Goal: Task Accomplishment & Management: Manage account settings

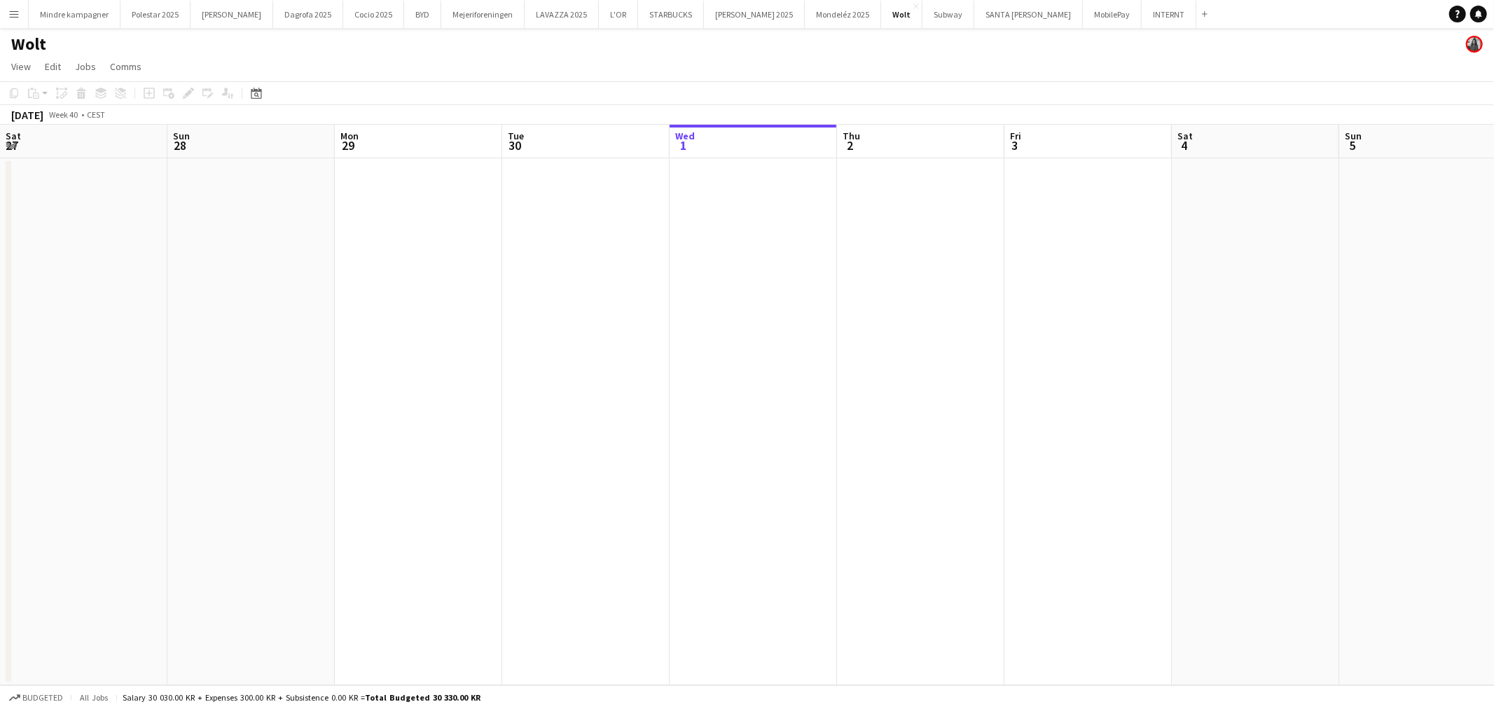
scroll to position [0, 334]
drag, startPoint x: 1038, startPoint y: 5, endPoint x: 1039, endPoint y: 22, distance: 16.8
click at [1141, 5] on button "INTERNT Close" at bounding box center [1168, 14] width 55 height 27
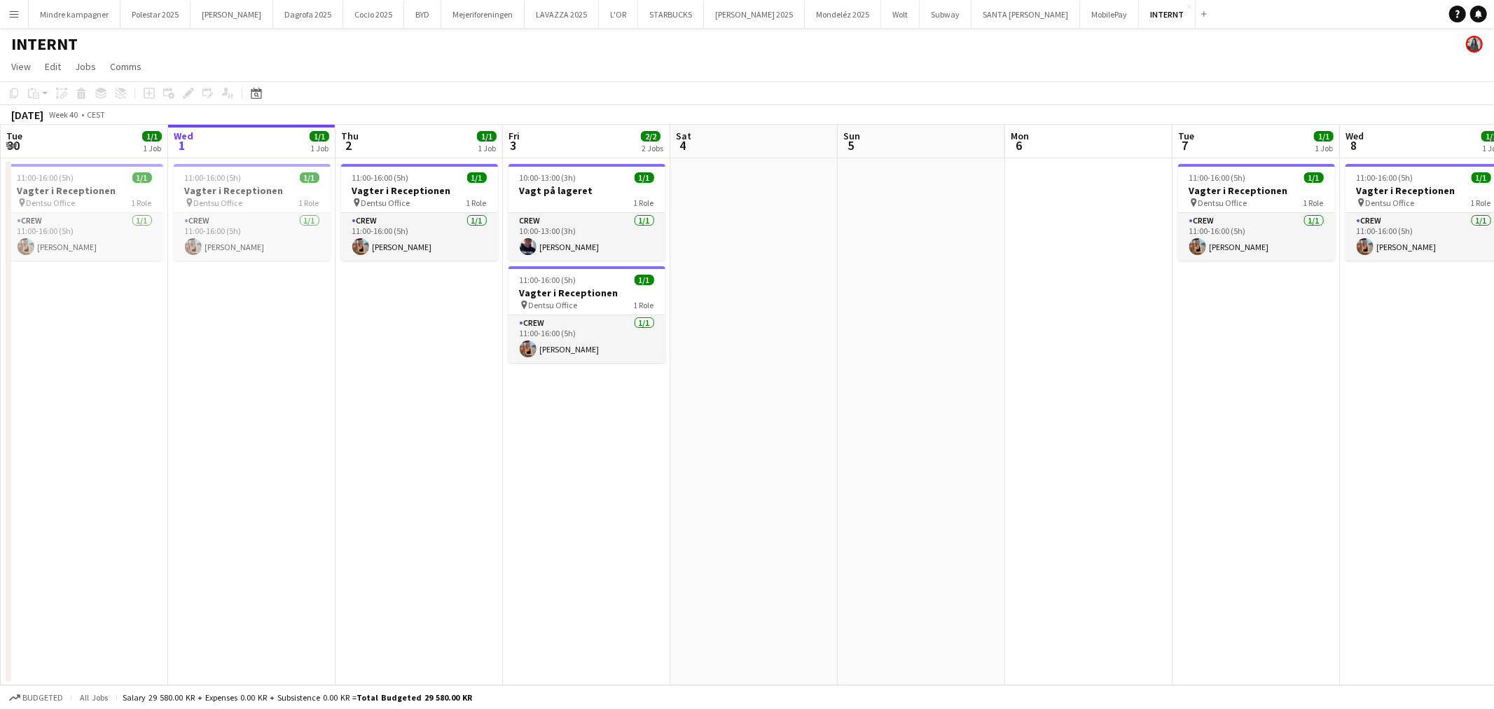
click at [558, 302] on app-calendar-viewport "Sun 28 Mon 29 1/1 1 Job Tue 30 1/1 1 Job Wed 1 1/1 1 Job Thu 2 1/1 1 Job Fri 3 …" at bounding box center [747, 405] width 1494 height 560
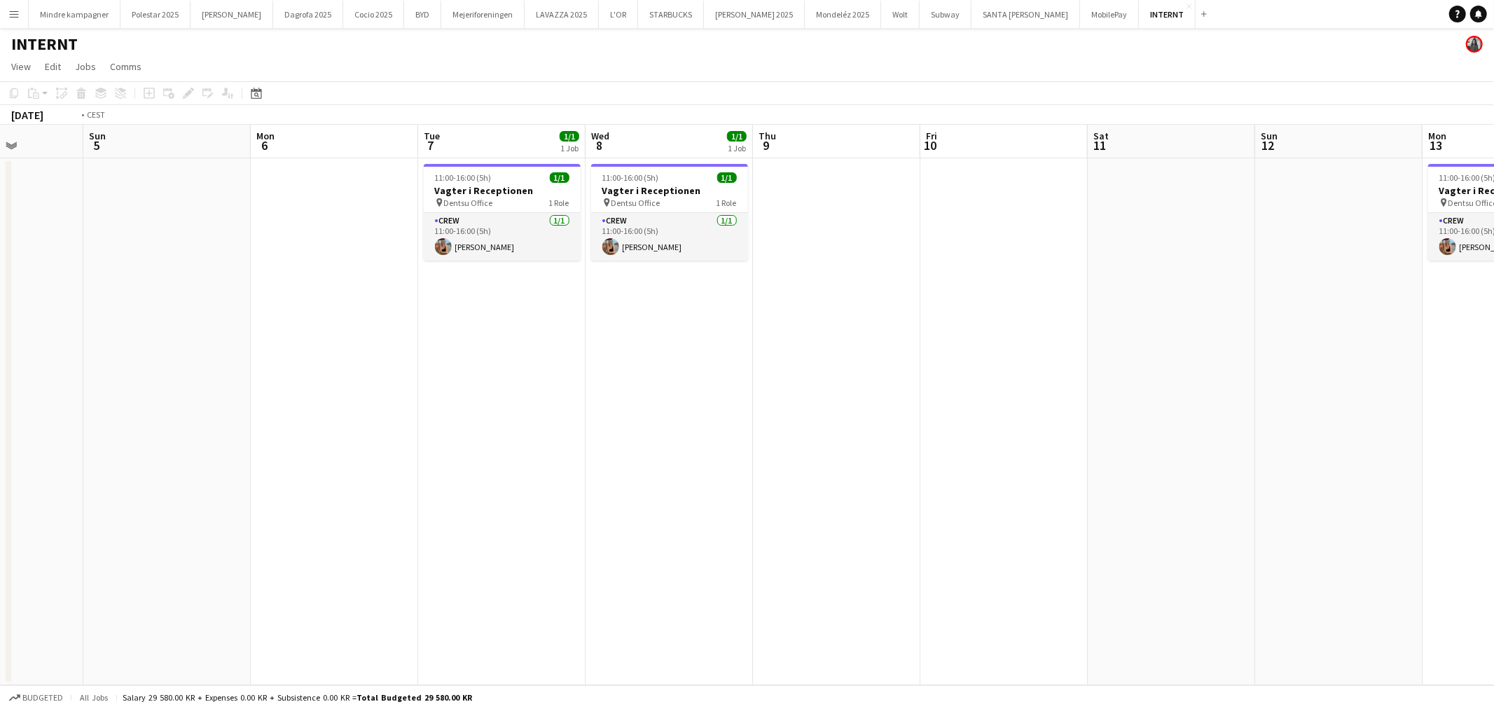
drag, startPoint x: 1153, startPoint y: 347, endPoint x: 543, endPoint y: 320, distance: 610.6
click at [518, 324] on app-calendar-viewport "Wed 1 1/1 1 Job Thu 2 1/1 1 Job Fri 3 2/2 2 Jobs Sat 4 Sun 5 Mon 6 Tue 7 1/1 1 …" at bounding box center [747, 405] width 1494 height 560
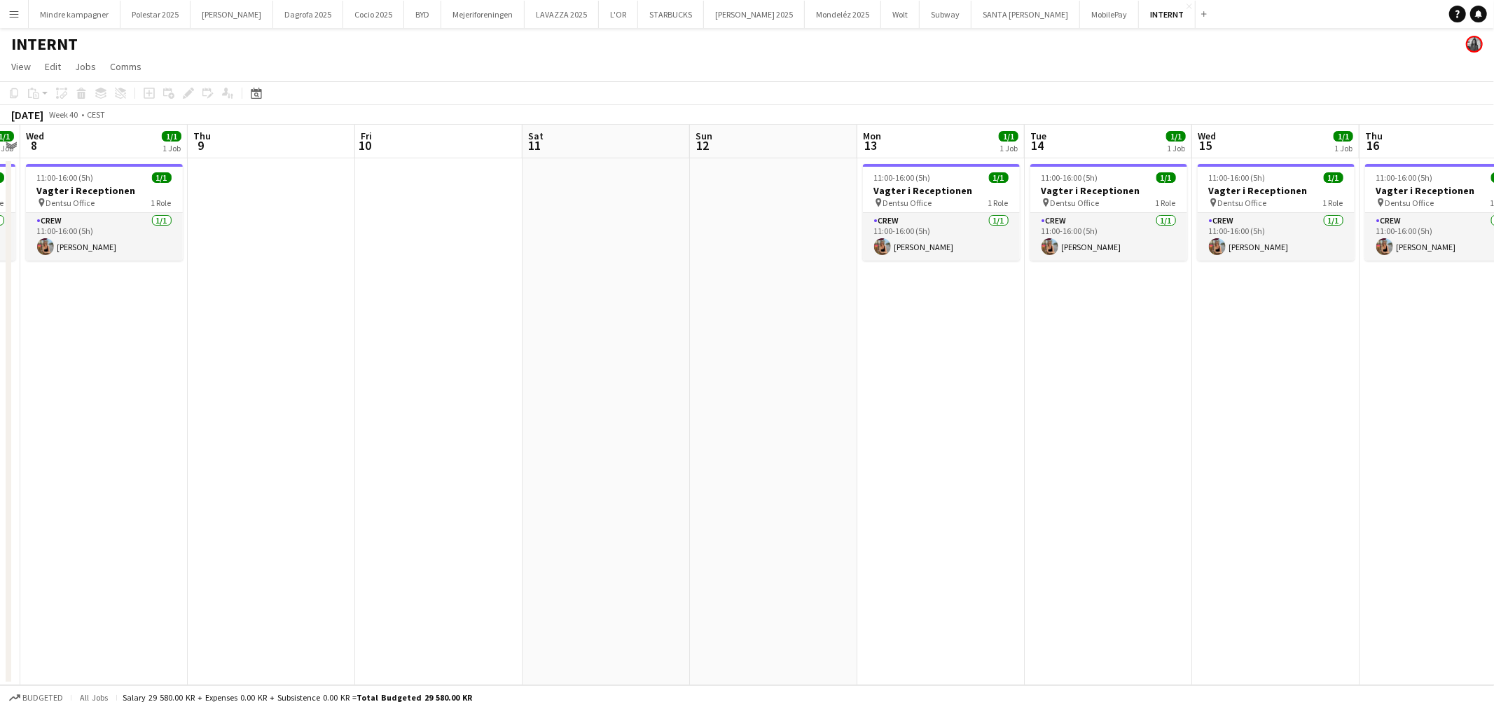
drag, startPoint x: 1069, startPoint y: 352, endPoint x: 595, endPoint y: 340, distance: 474.3
click at [595, 340] on app-calendar-viewport "Sun 5 Mon 6 Tue 7 1/1 1 Job Wed 8 1/1 1 Job Thu 9 Fri 10 Sat 11 Sun 12 Mon 13 1…" at bounding box center [747, 405] width 1494 height 560
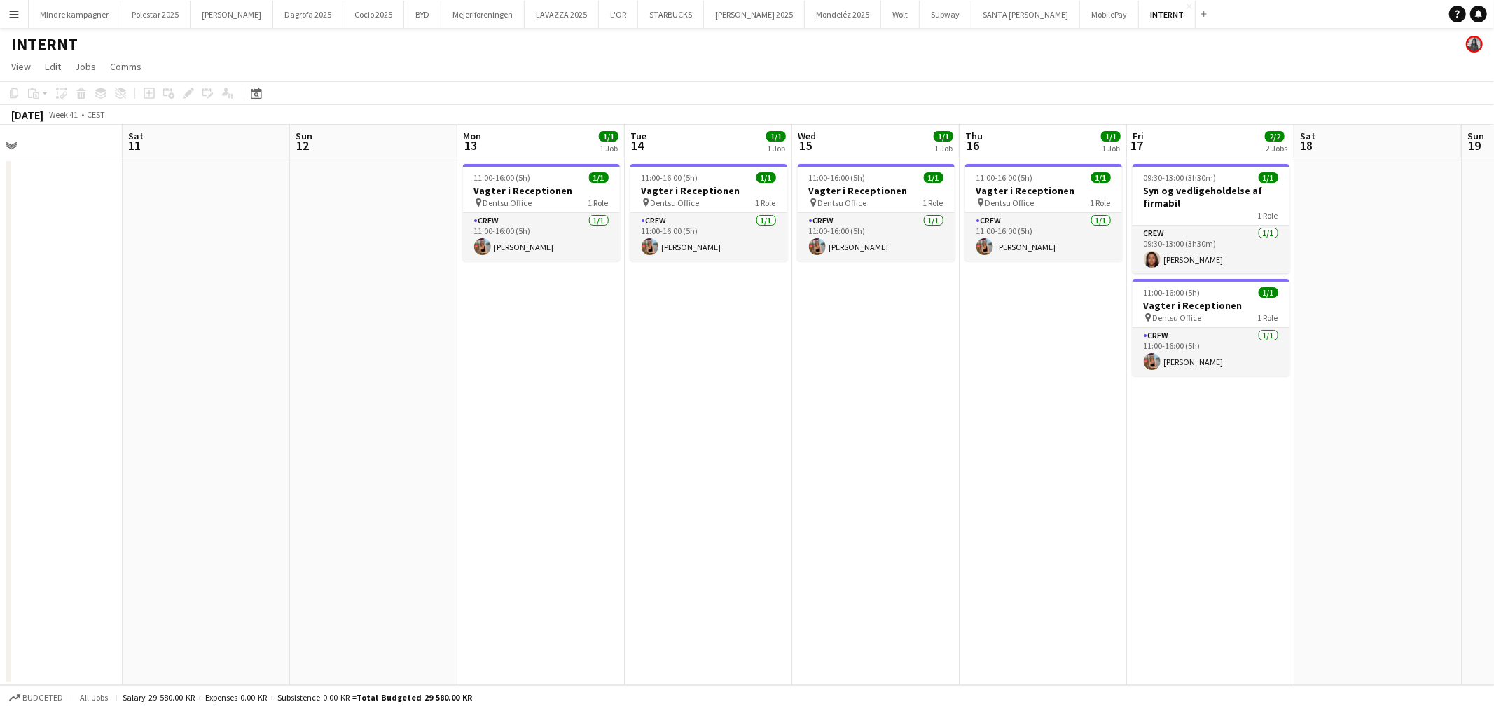
click at [1391, 331] on app-date-cell at bounding box center [1377, 421] width 167 height 527
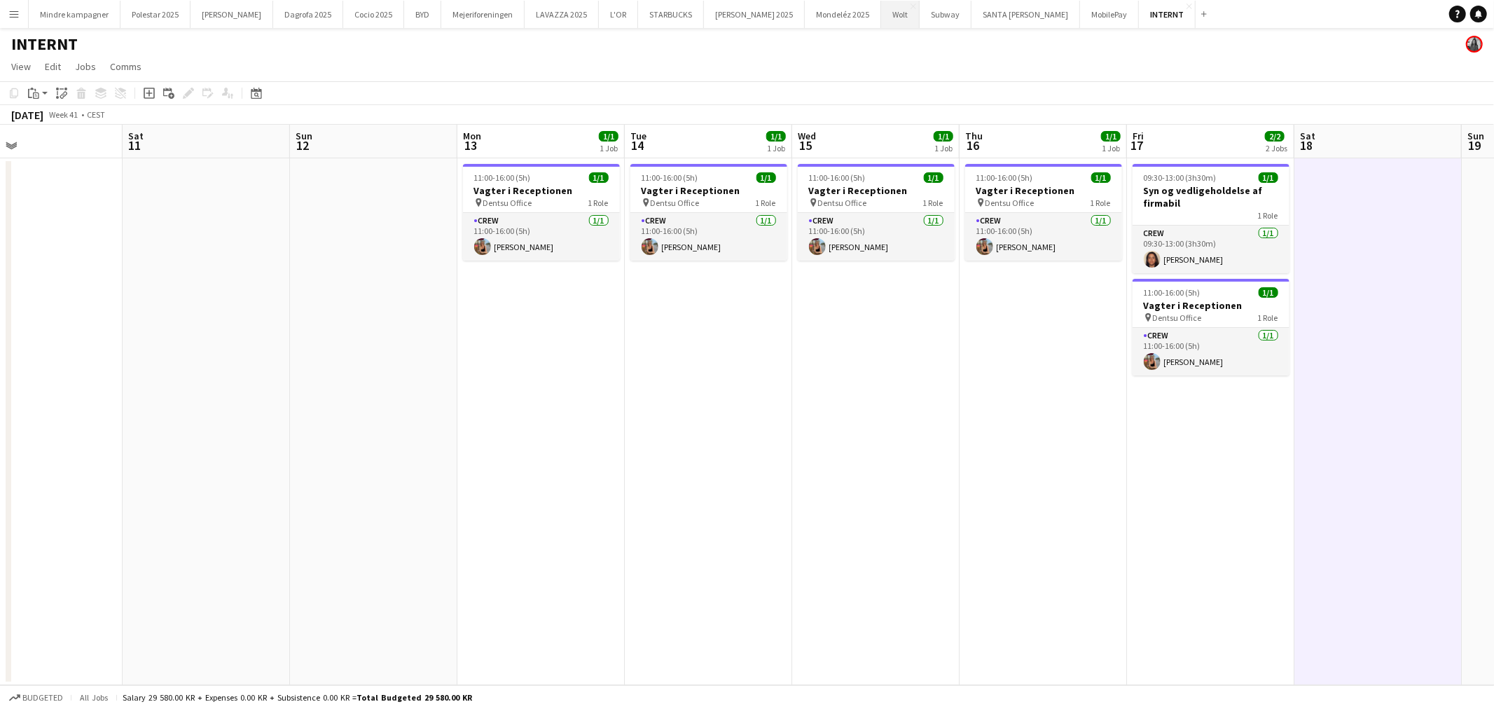
click at [881, 13] on button "Wolt Close" at bounding box center [900, 14] width 39 height 27
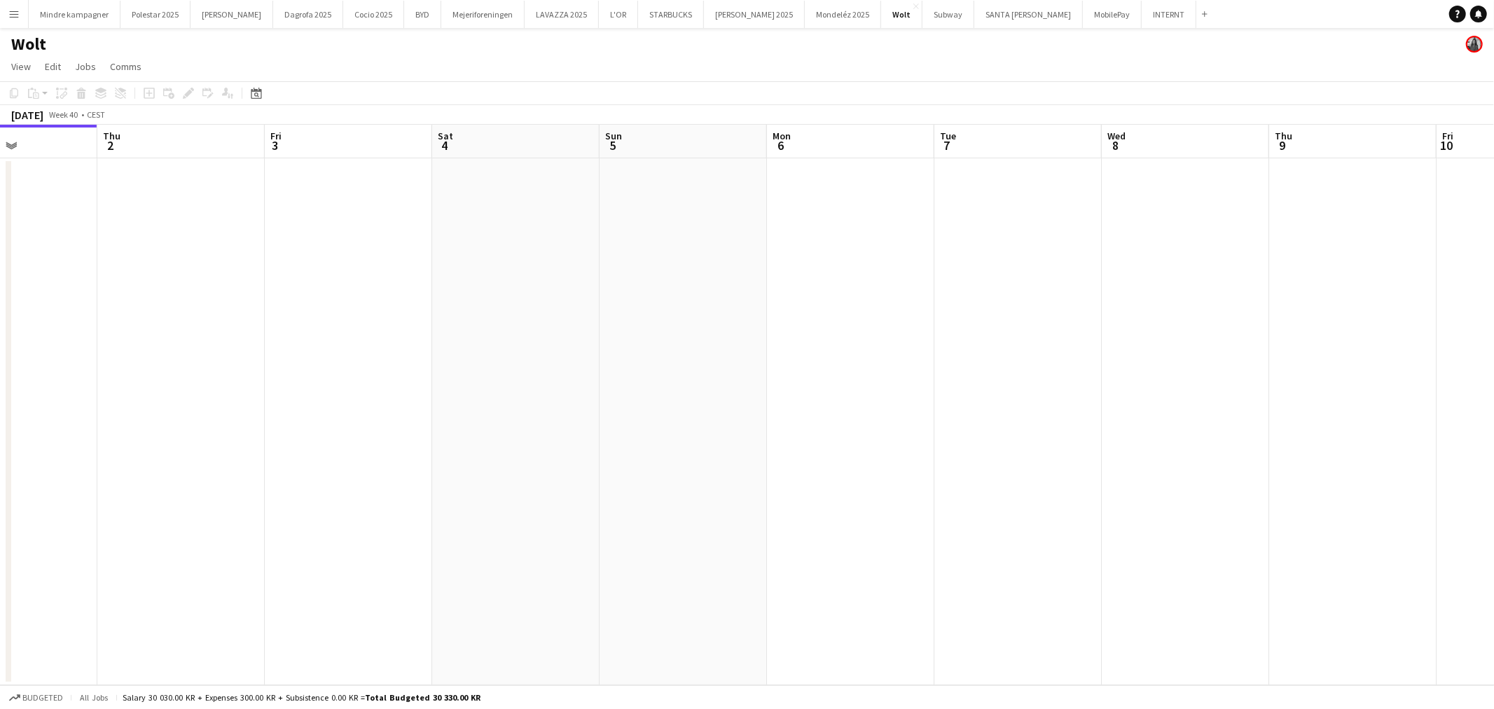
drag, startPoint x: 990, startPoint y: 333, endPoint x: 429, endPoint y: 355, distance: 561.4
click at [405, 352] on app-calendar-viewport "Sun 28 Mon 29 Tue 30 Wed 1 Thu 2 Fri 3 Sat 4 Sun 5 Mon 6 Tue 7 Wed 8 Thu 9 Fri …" at bounding box center [747, 405] width 1494 height 560
drag, startPoint x: 648, startPoint y: 400, endPoint x: 449, endPoint y: 417, distance: 200.3
click at [451, 417] on app-calendar-viewport "Wed 1 Thu 2 Fri 3 Sat 4 Sun 5 Mon 6 Tue 7 Wed 8 Thu 9 Fri 10 Sat 11 Sun 12 Mon …" at bounding box center [747, 405] width 1494 height 560
drag, startPoint x: 754, startPoint y: 423, endPoint x: 835, endPoint y: 434, distance: 82.7
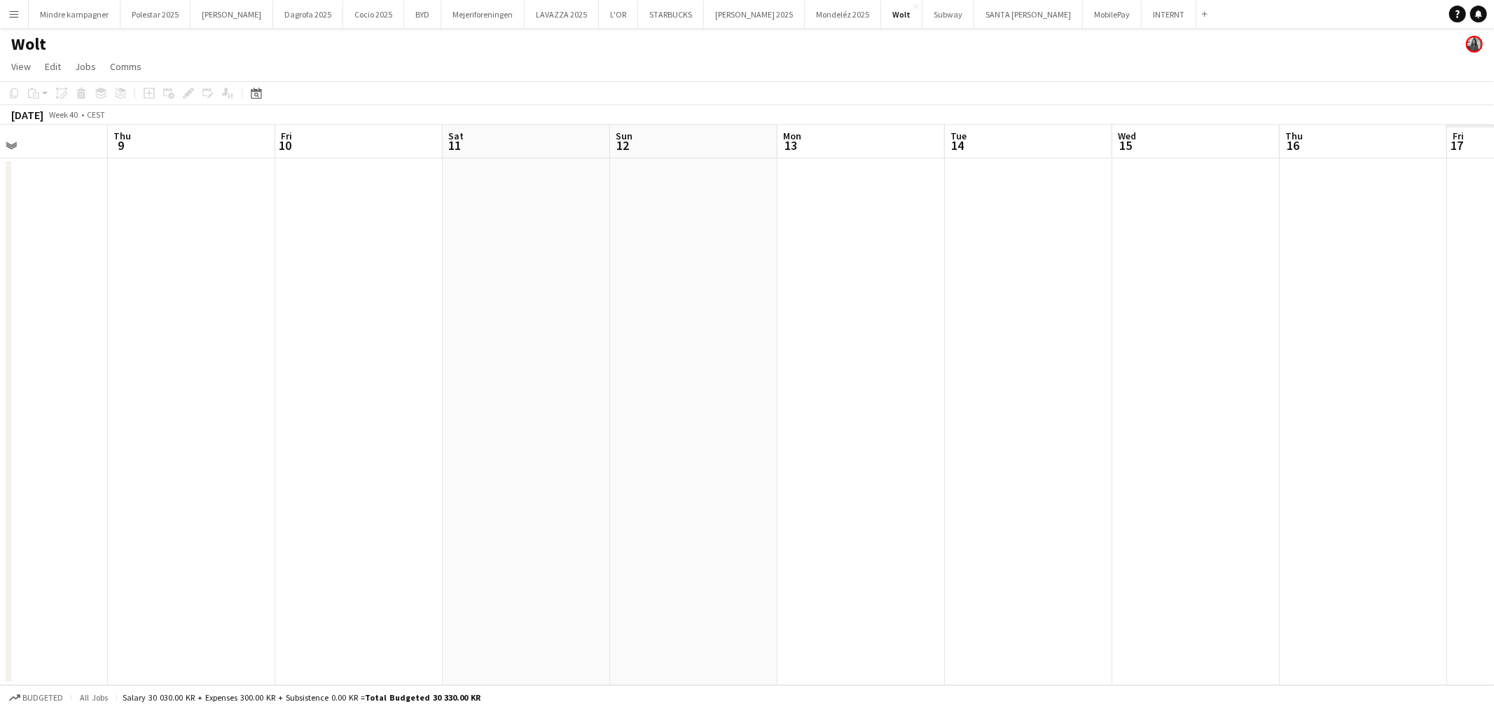
click at [548, 443] on app-calendar-viewport "Sun 5 Mon 6 Tue 7 Wed 8 Thu 9 Fri 10 Sat 11 Sun 12 Mon 13 Tue 14 Wed 15 Thu 16 …" at bounding box center [747, 405] width 1494 height 560
drag, startPoint x: 973, startPoint y: 435, endPoint x: 985, endPoint y: 424, distance: 15.4
click at [452, 438] on app-calendar-viewport "Tue 7 Wed 8 Thu 9 Fri 10 Sat 11 Sun 12 Mon 13 Tue 14 Wed 15 Thu 16 Fri 17 Sat 1…" at bounding box center [747, 405] width 1494 height 560
drag, startPoint x: 353, startPoint y: 451, endPoint x: 378, endPoint y: 426, distance: 35.7
click at [342, 444] on app-calendar-viewport "Thu 9 Fri 10 Sat 11 Sun 12 Mon 13 Tue 14 Wed 15 Thu 16 Fri 17 Sat 18 Sun 19 Mon…" at bounding box center [747, 405] width 1494 height 560
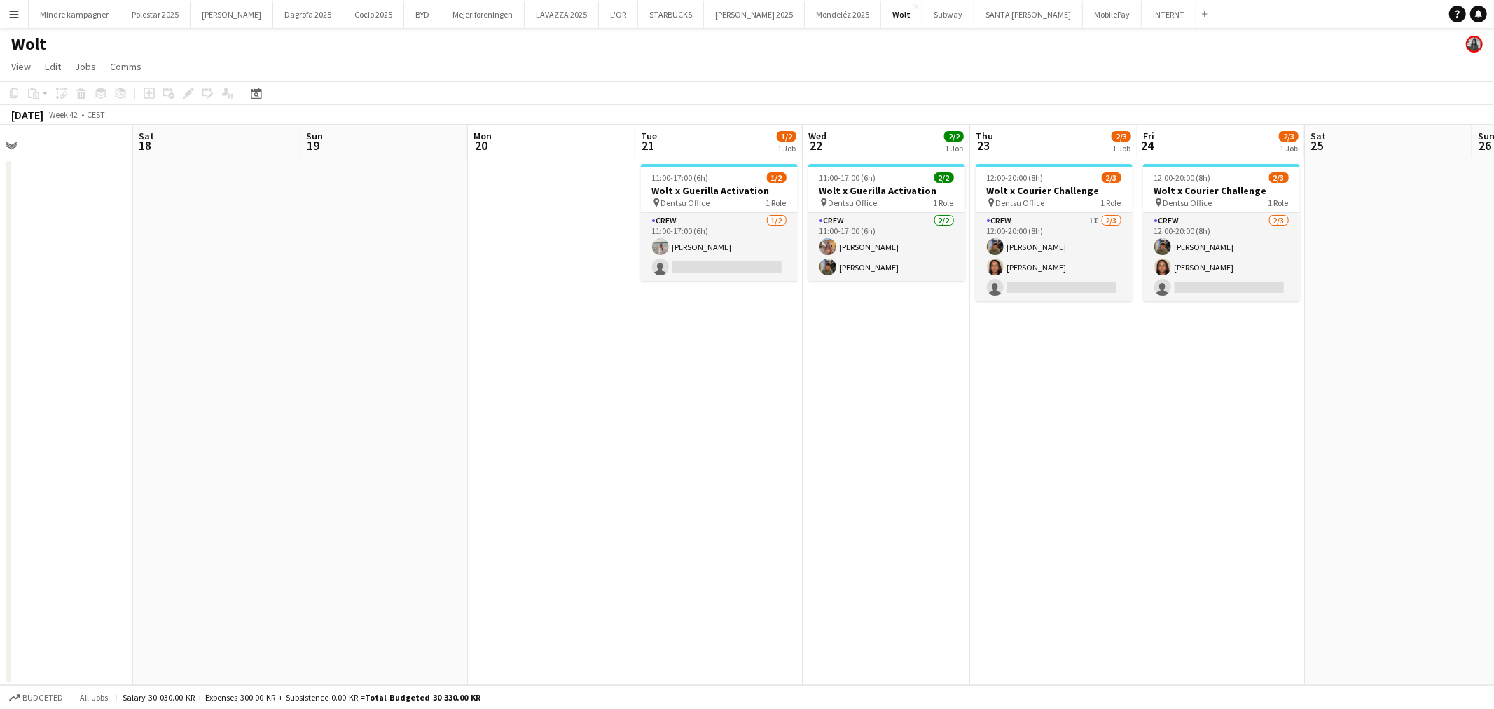
click at [705, 452] on app-calendar-viewport "Tue 14 Wed 15 Thu 16 Fri 17 Sat 18 Sun 19 Mon 20 Tue 21 1/2 1 Job Wed 22 2/2 1 …" at bounding box center [747, 405] width 1494 height 560
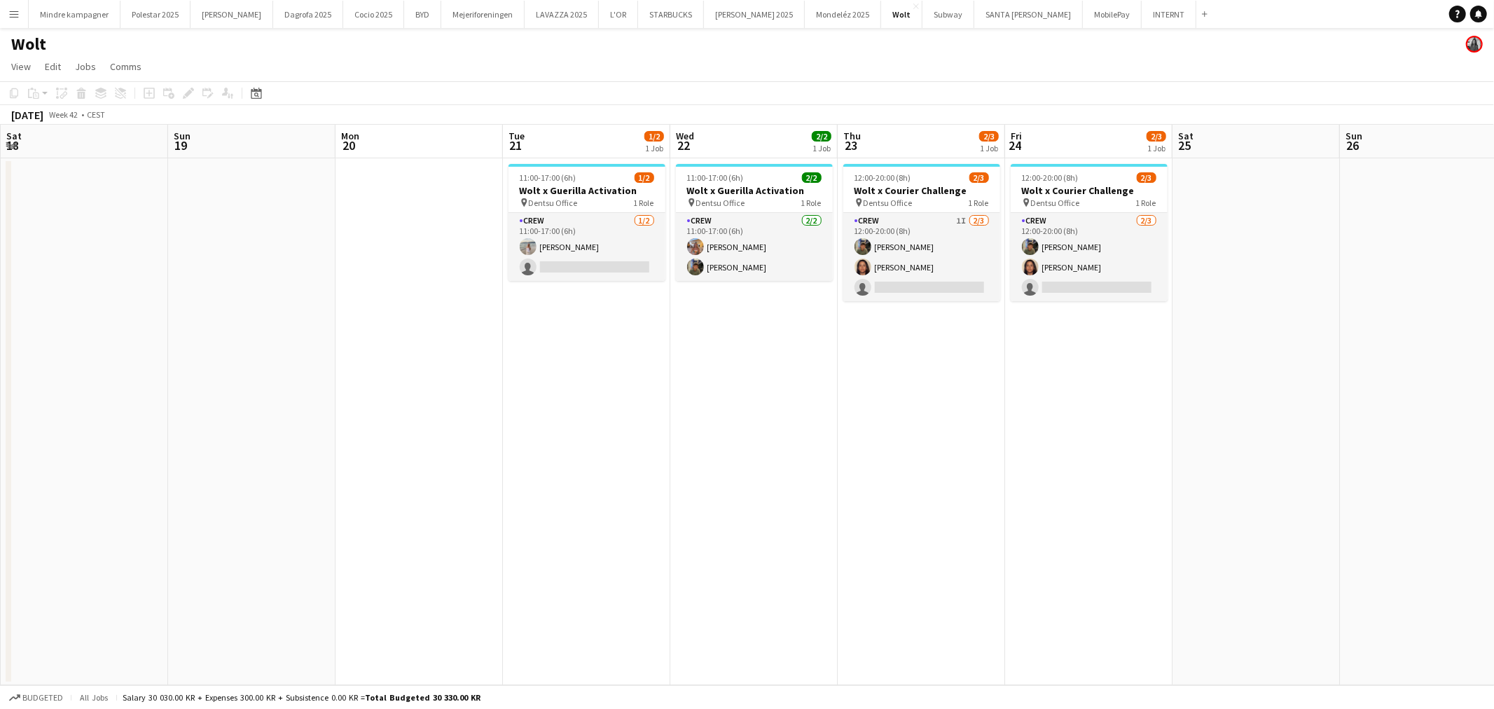
drag, startPoint x: 842, startPoint y: 439, endPoint x: 709, endPoint y: 462, distance: 135.7
click at [709, 462] on app-calendar-viewport "Wed 15 Thu 16 Fri 17 Sat 18 Sun 19 Mon 20 Tue 21 1/2 1 Job Wed 22 2/2 1 Job Thu…" at bounding box center [747, 405] width 1494 height 560
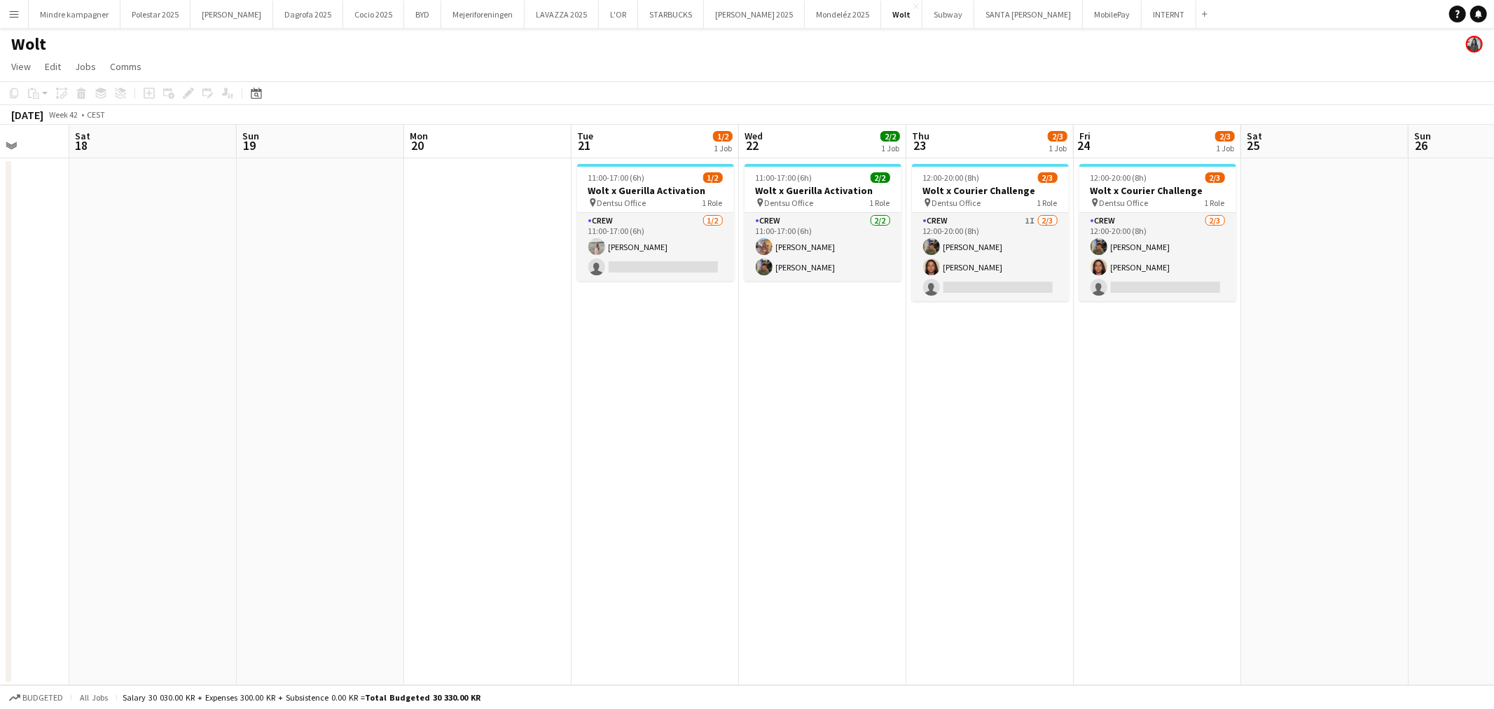
drag, startPoint x: 940, startPoint y: 451, endPoint x: 829, endPoint y: 472, distance: 112.6
click at [821, 478] on app-calendar-viewport "Wed 15 Thu 16 Fri 17 Sat 18 Sun 19 Mon 20 Tue 21 1/2 1 Job Wed 22 2/2 1 Job Thu…" at bounding box center [747, 405] width 1494 height 560
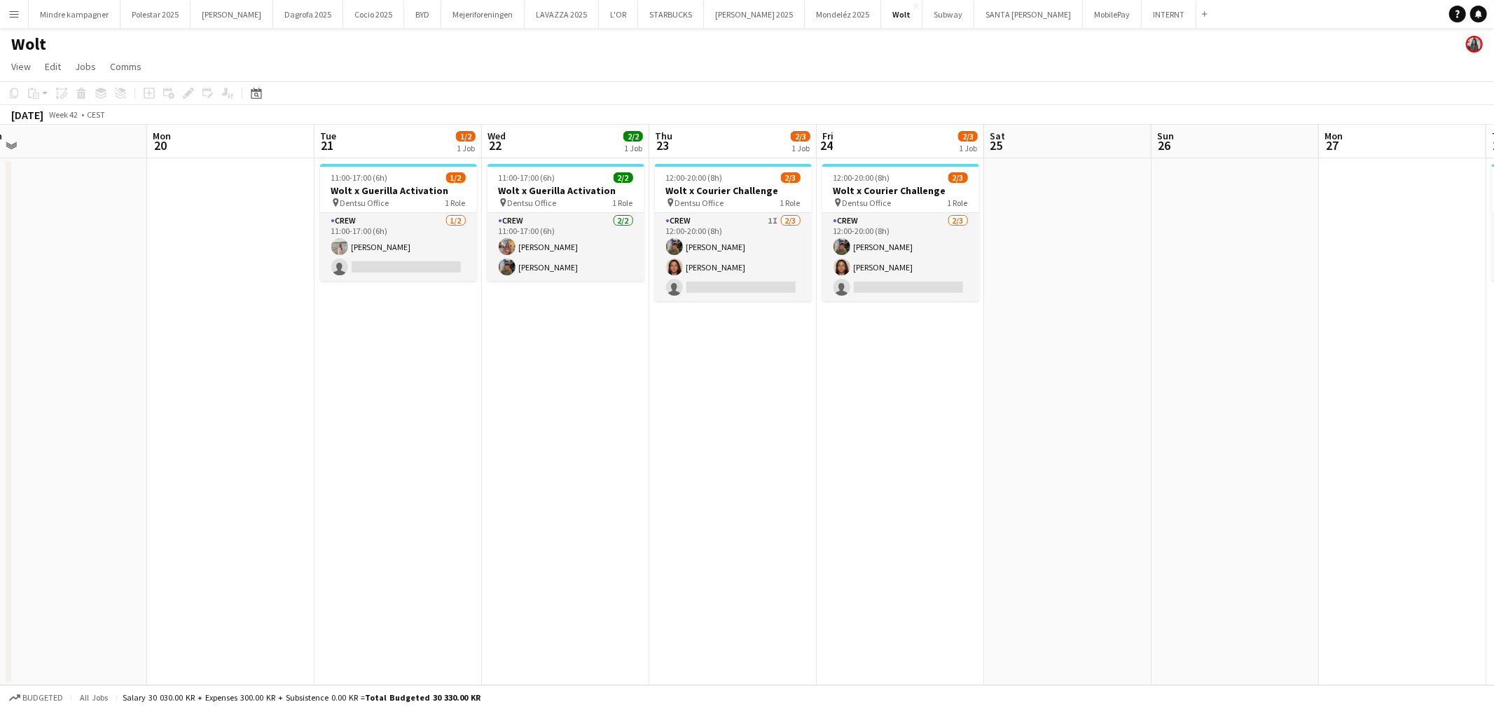
drag, startPoint x: 825, startPoint y: 483, endPoint x: 808, endPoint y: 486, distance: 17.0
click at [808, 486] on app-calendar-viewport "Thu 16 Fri 17 Sat 18 Sun 19 Mon 20 Tue 21 1/2 1 Job Wed 22 2/2 1 Job Thu 23 2/3…" at bounding box center [747, 405] width 1494 height 560
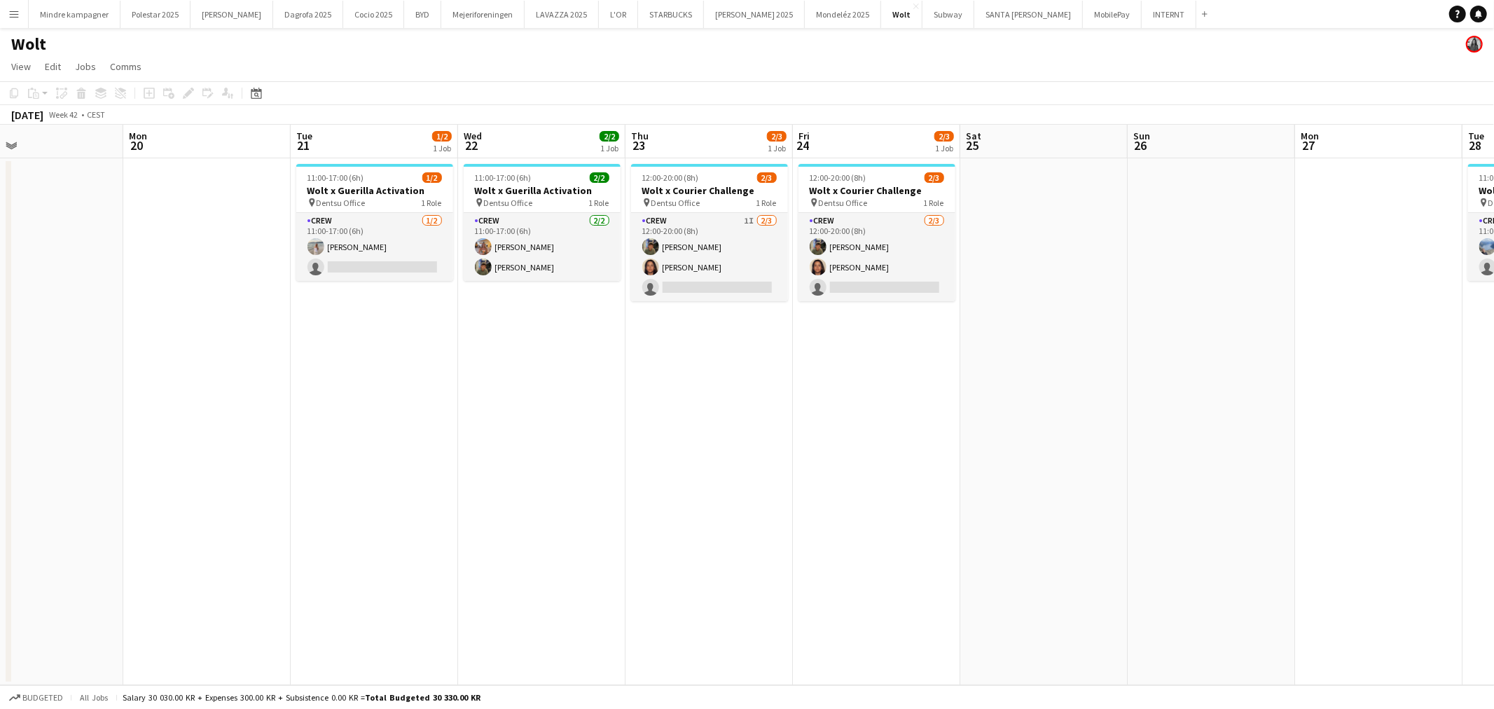
scroll to position [0, 553]
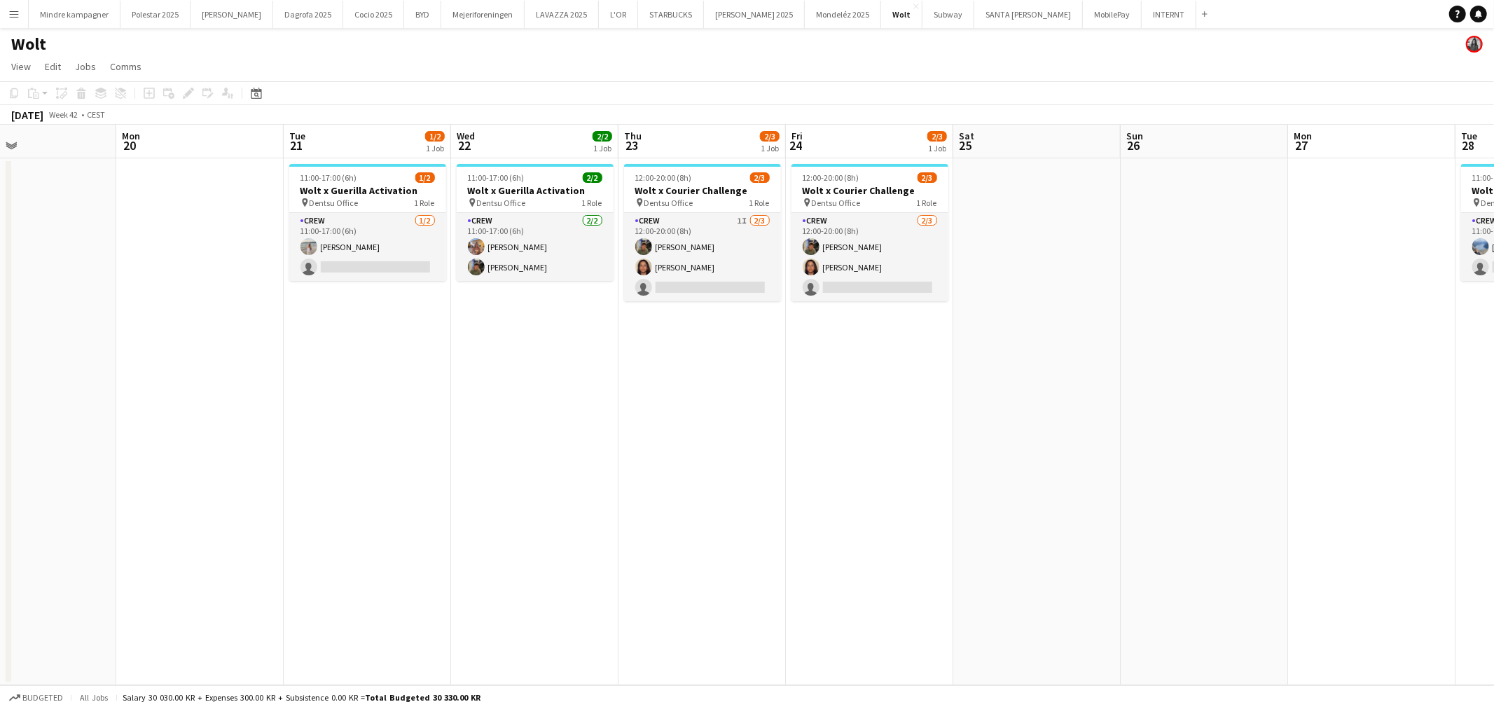
click at [766, 500] on app-calendar-viewport "Thu 16 Fri 17 Sat 18 Sun 19 Mon 20 Tue 21 1/2 1 Job Wed 22 2/2 1 Job Thu 23 2/3…" at bounding box center [747, 405] width 1494 height 560
click at [377, 261] on app-card-role "Crew [DATE] 11:00-17:00 (6h) [PERSON_NAME] single-neutral-actions" at bounding box center [367, 247] width 157 height 68
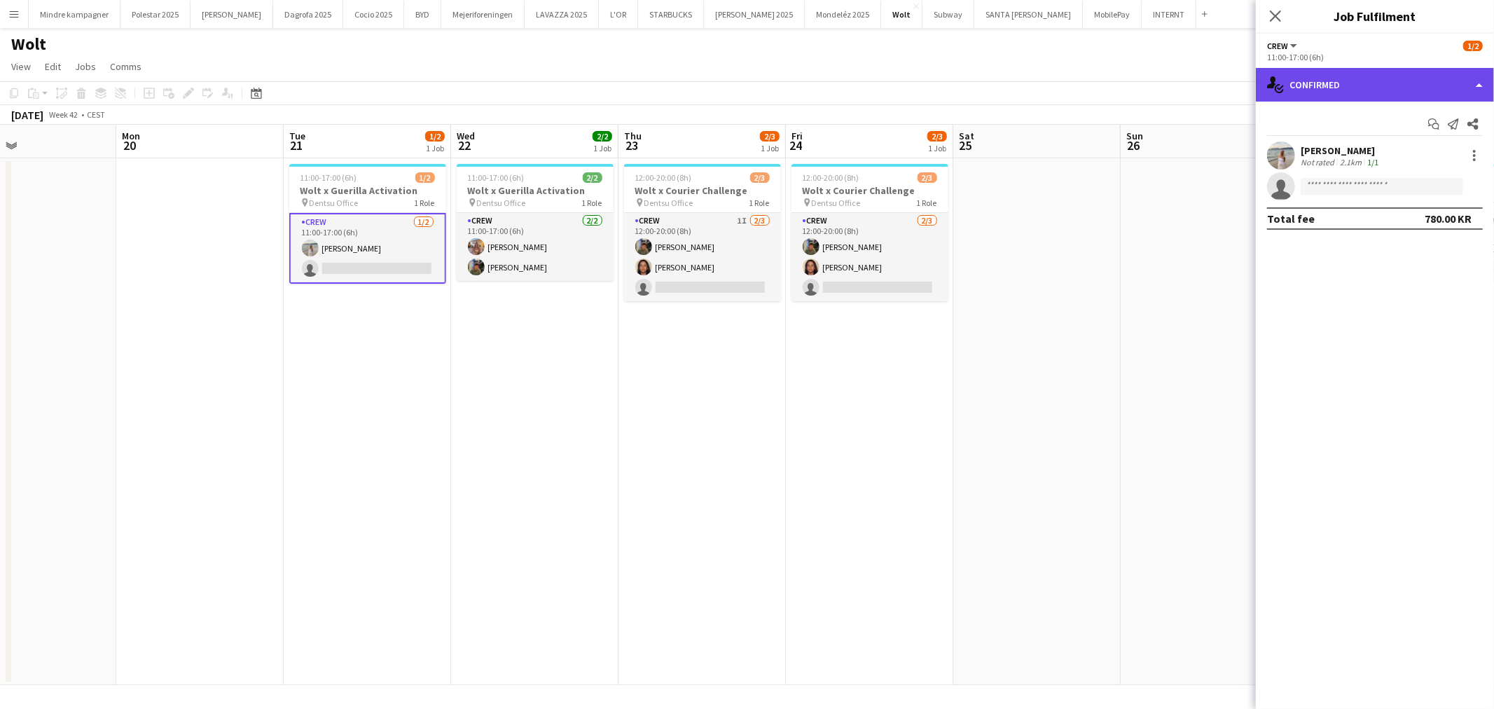
click at [1360, 91] on div "single-neutral-actions-check-2 Confirmed" at bounding box center [1375, 85] width 238 height 34
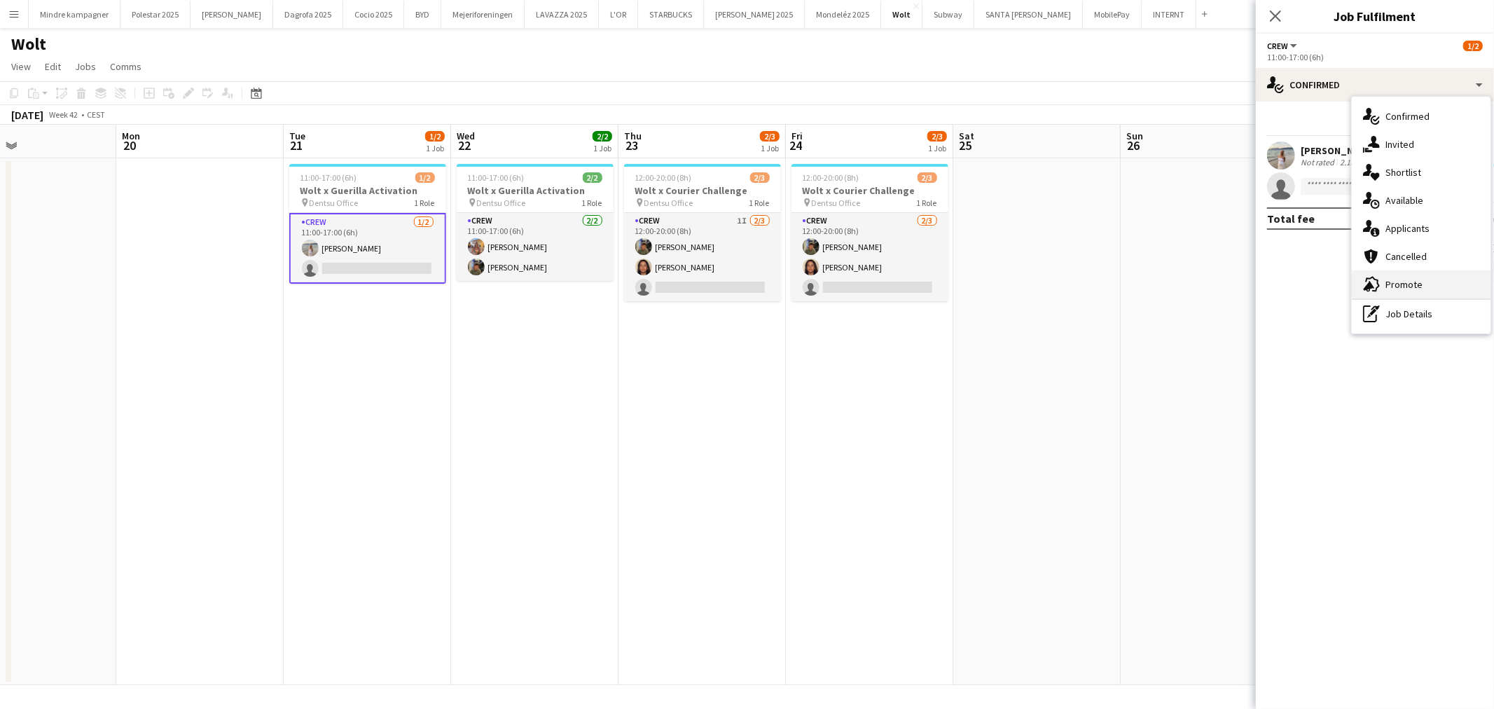
click at [1394, 278] on span "Promote" at bounding box center [1403, 284] width 37 height 13
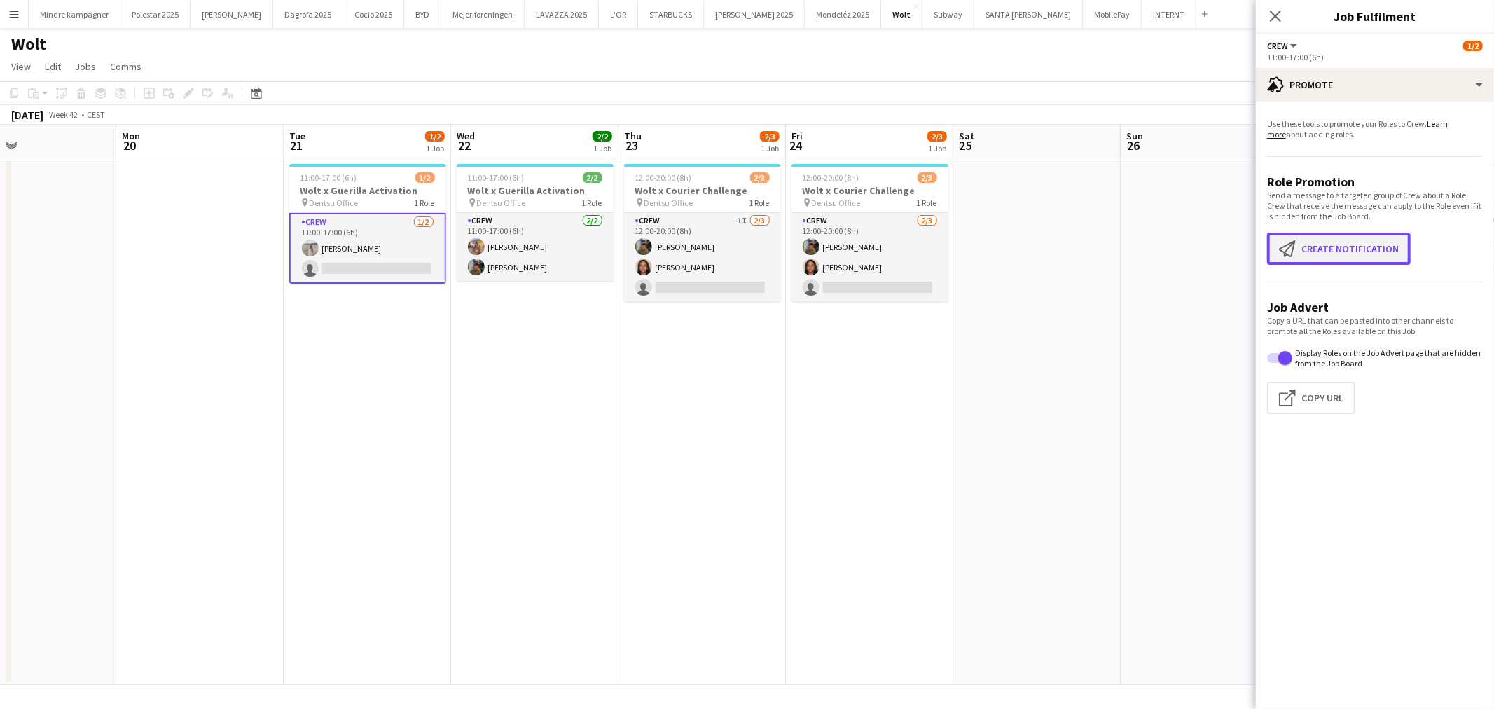
click at [1359, 245] on button "Create notification Create notification" at bounding box center [1339, 249] width 144 height 32
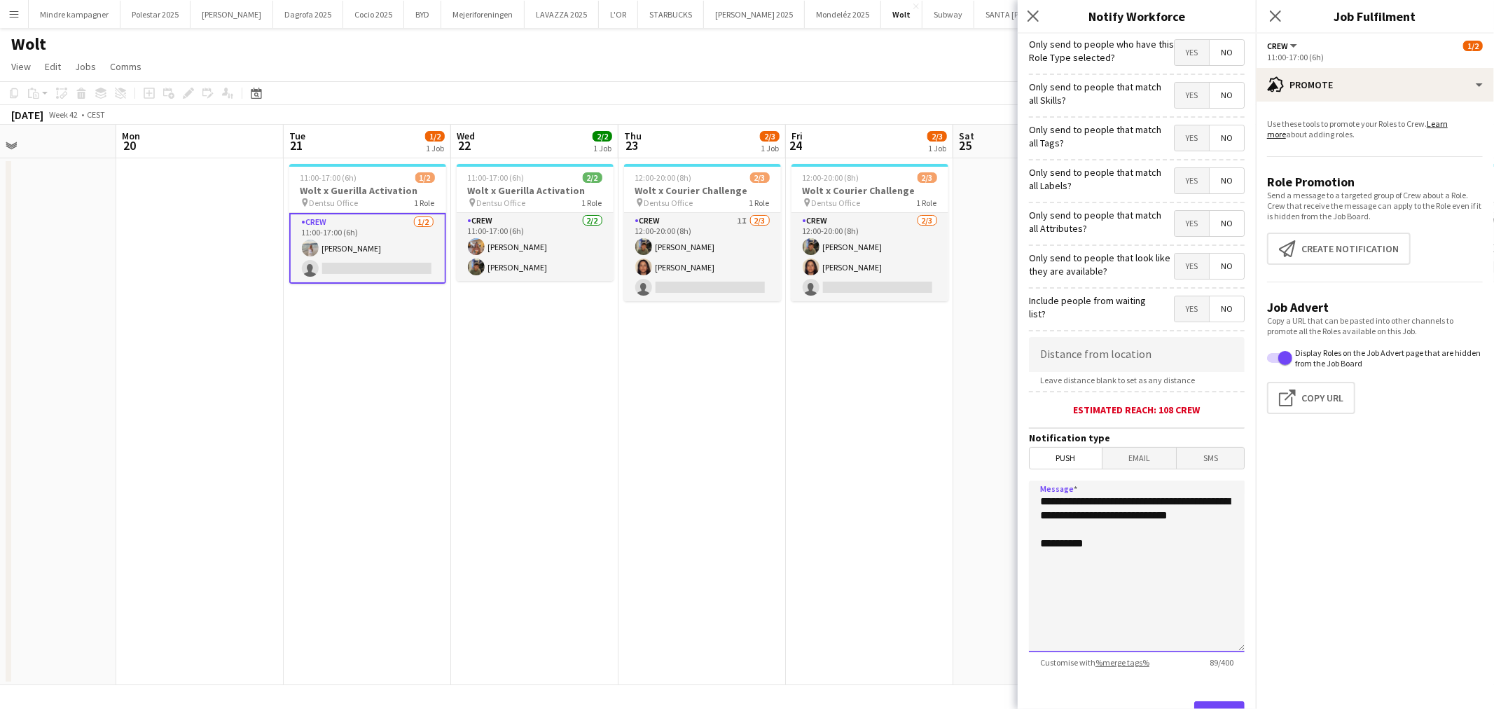
drag, startPoint x: 1120, startPoint y: 536, endPoint x: 1003, endPoint y: 491, distance: 125.9
click at [1003, 491] on body "Menu Boards Boards Boards All jobs Status Workforce Workforce My Workforce Recr…" at bounding box center [747, 354] width 1494 height 709
click at [1094, 499] on textarea "**********" at bounding box center [1137, 566] width 216 height 172
click at [1200, 507] on textarea "**********" at bounding box center [1137, 566] width 216 height 172
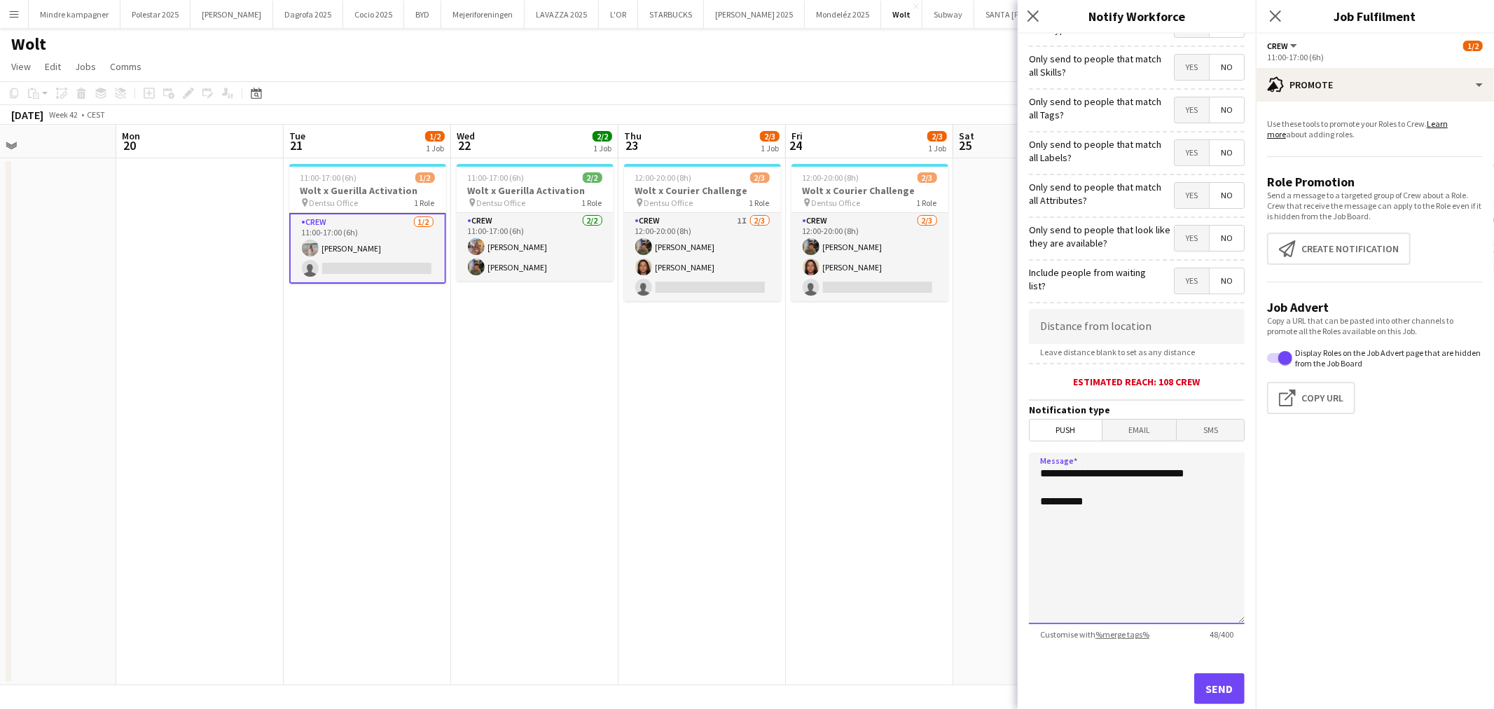
scroll to position [0, 0]
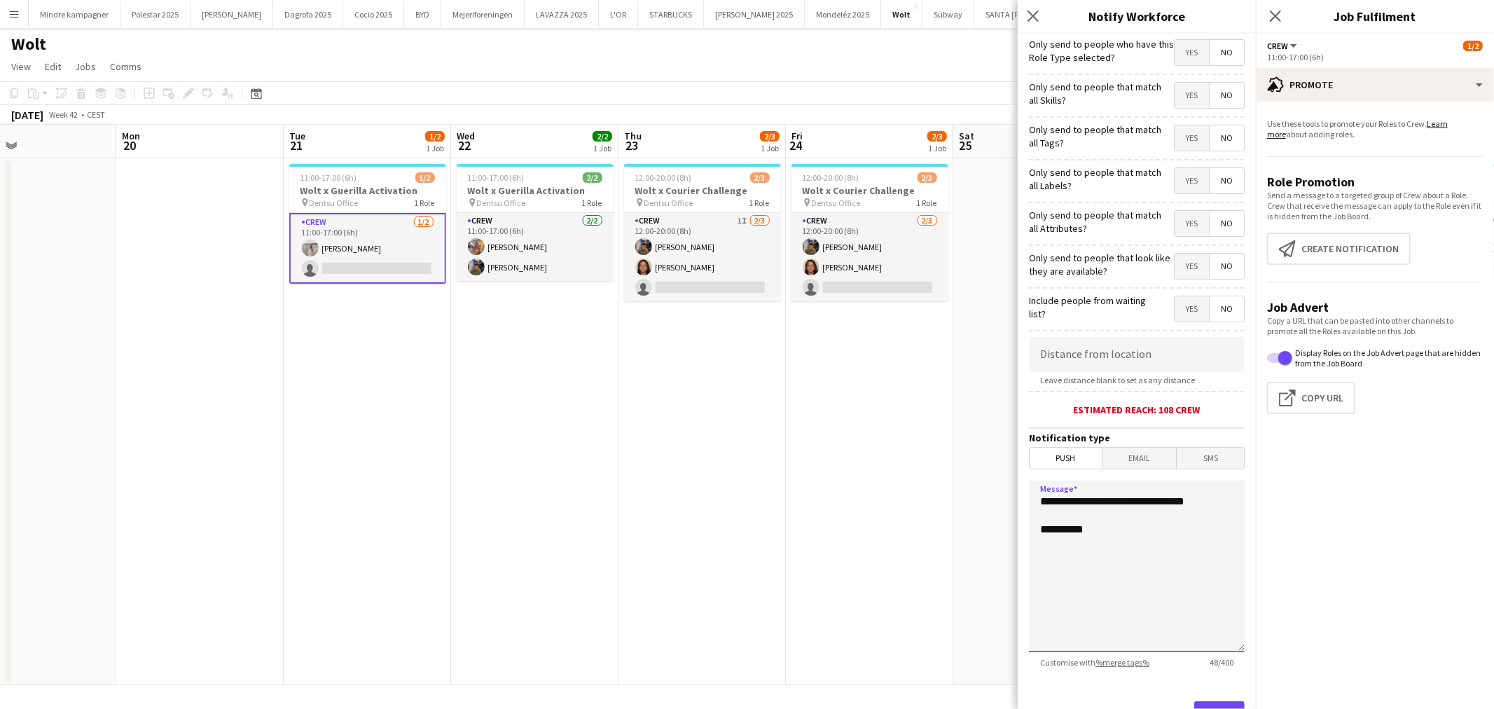
type textarea "**********"
click at [1174, 139] on span "Yes" at bounding box center [1191, 137] width 34 height 25
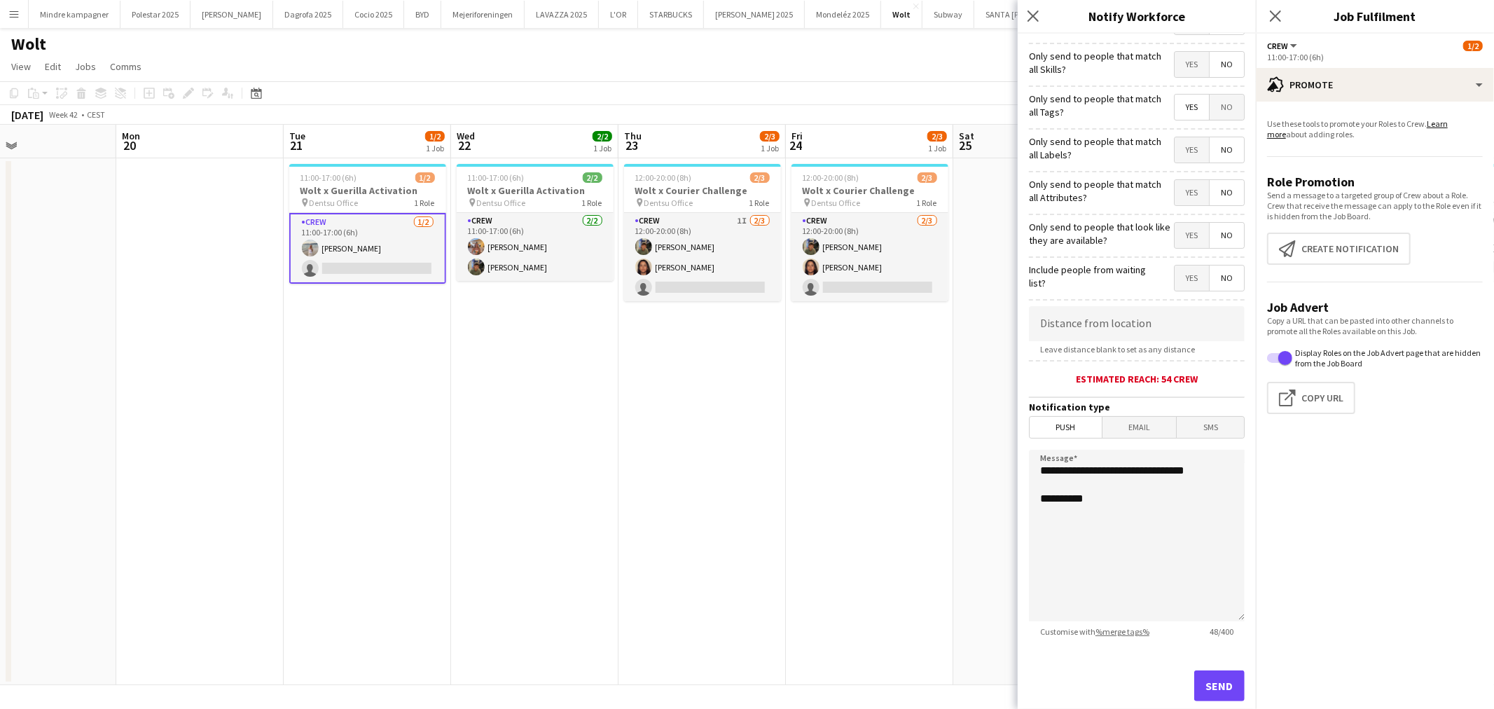
scroll to position [60, 0]
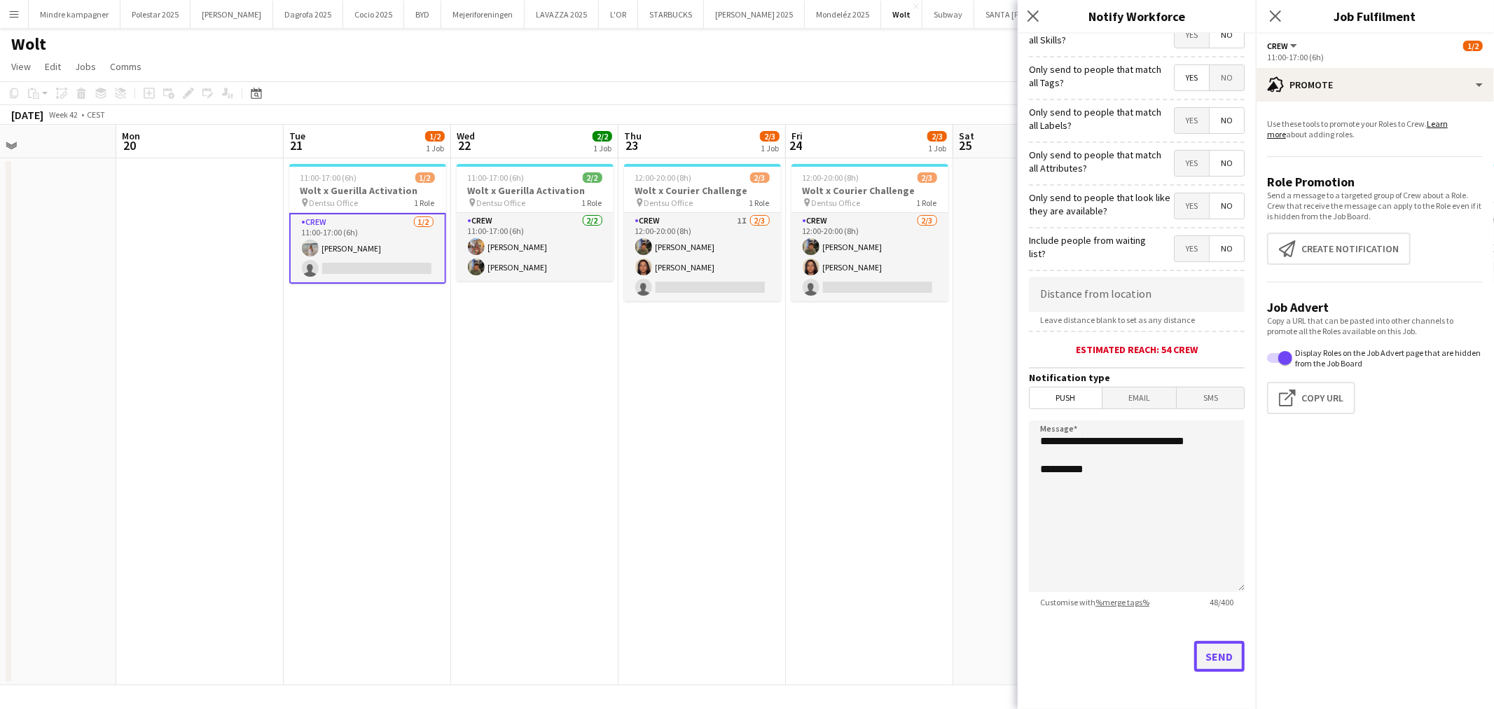
click at [1214, 651] on button "Send" at bounding box center [1219, 656] width 50 height 31
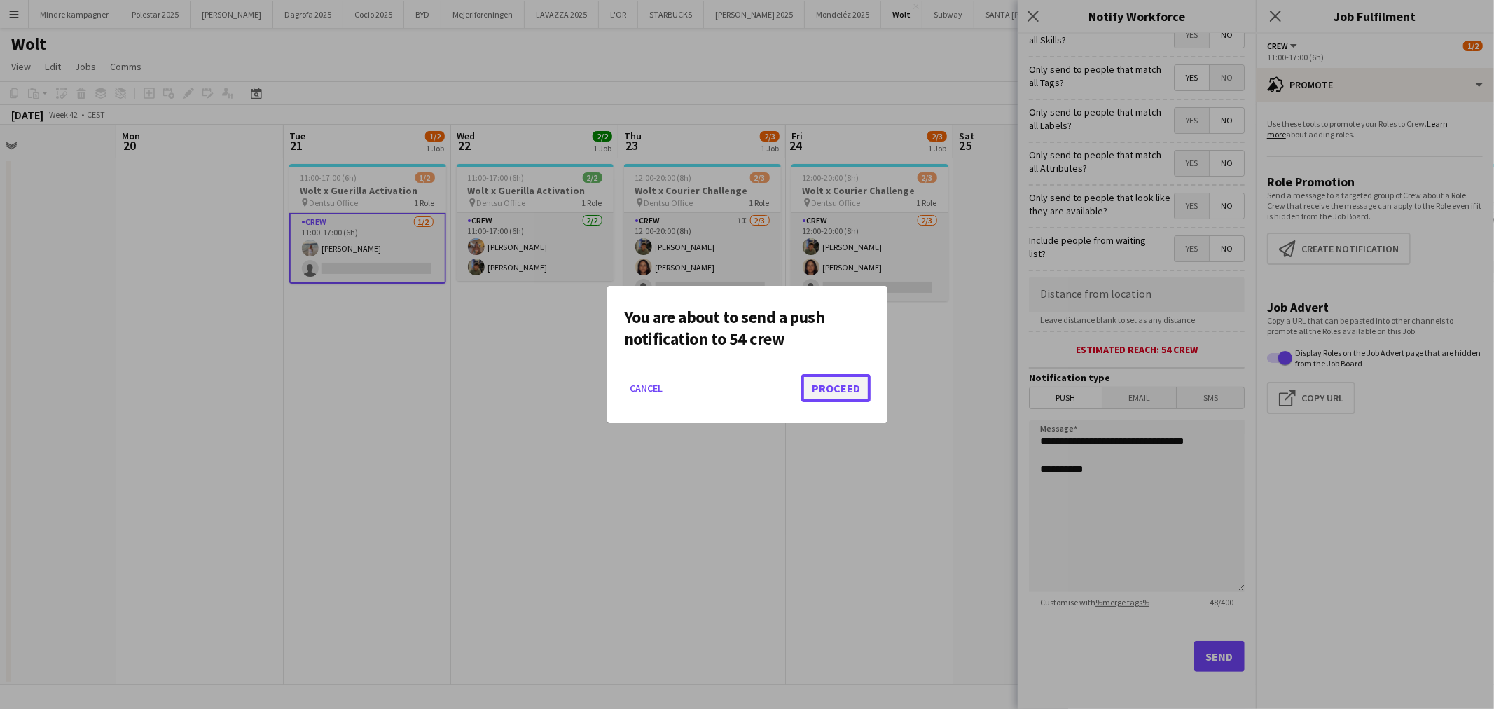
click at [856, 382] on button "Proceed" at bounding box center [835, 388] width 69 height 28
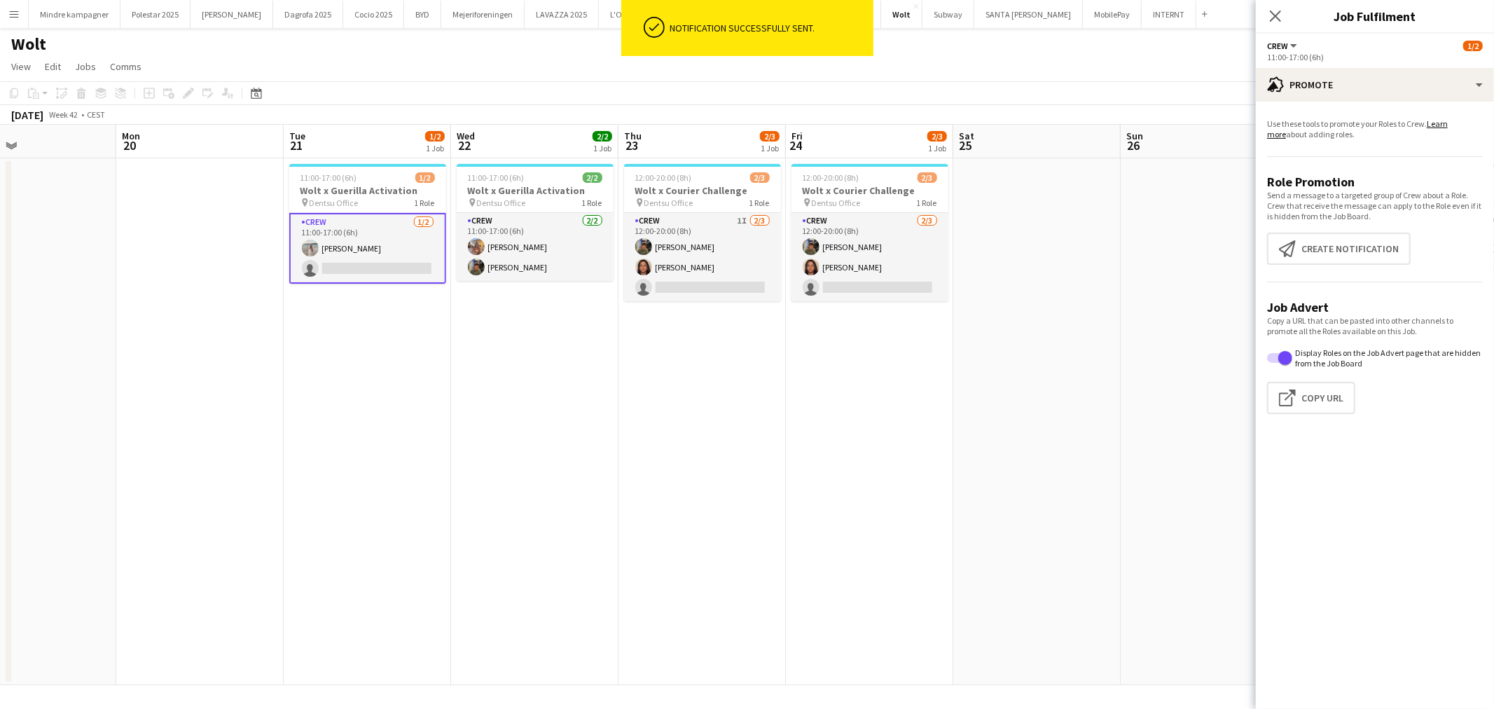
click at [891, 464] on app-date-cell "12:00-20:00 (8h) 2/3 Wolt x Courier Challenge pin Dentsu Office 1 Role Crew [DA…" at bounding box center [869, 421] width 167 height 527
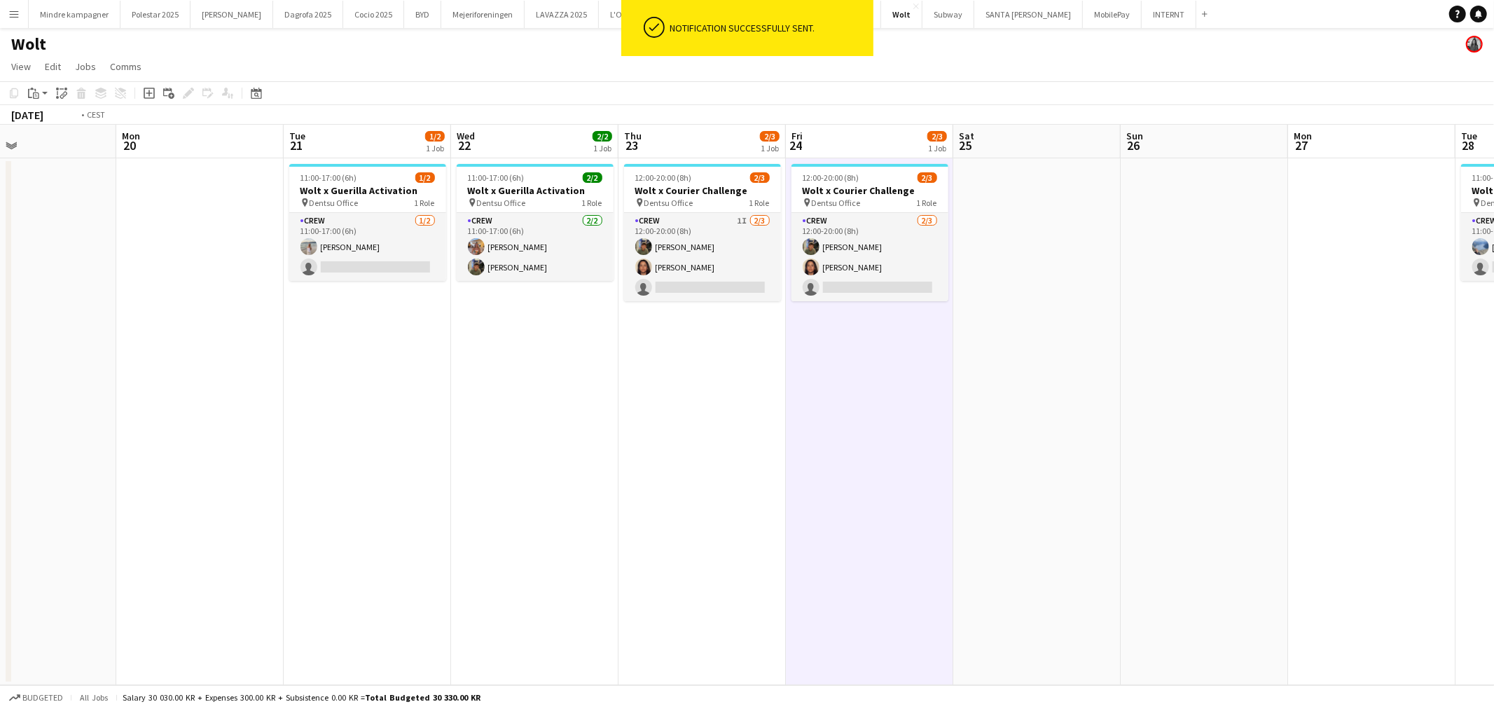
drag, startPoint x: 1094, startPoint y: 489, endPoint x: 636, endPoint y: 482, distance: 458.1
click at [656, 487] on app-calendar-viewport "Thu 16 Fri 17 Sat 18 Sun 19 Mon 20 Tue 21 1/2 1 Job Wed 22 2/2 1 Job Thu 23 2/3…" at bounding box center [747, 405] width 1494 height 560
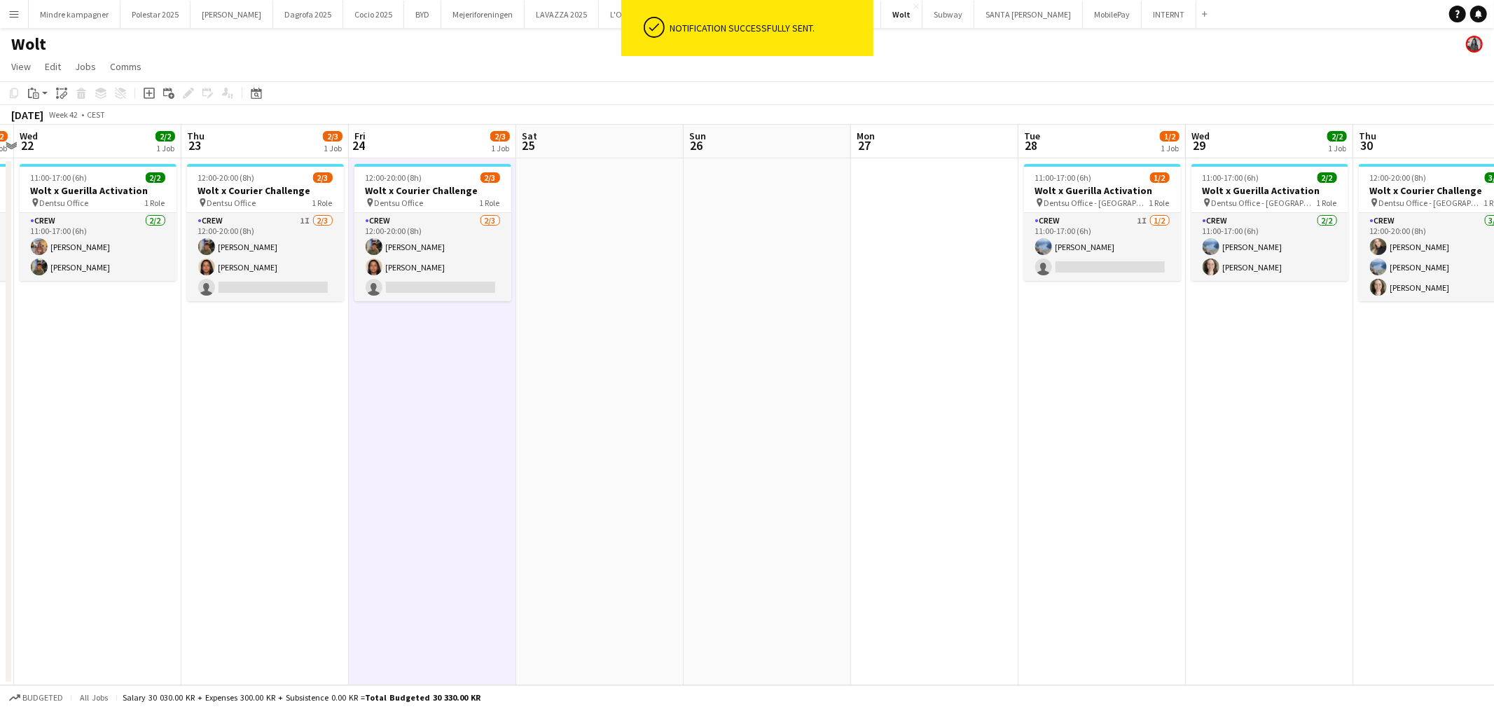
drag, startPoint x: 1132, startPoint y: 483, endPoint x: 837, endPoint y: 497, distance: 295.9
click at [847, 497] on app-calendar-viewport "Sun 19 Mon 20 Tue 21 1/2 1 Job Wed 22 2/2 1 Job Thu 23 2/3 1 Job Fri 24 2/3 1 J…" at bounding box center [747, 405] width 1494 height 560
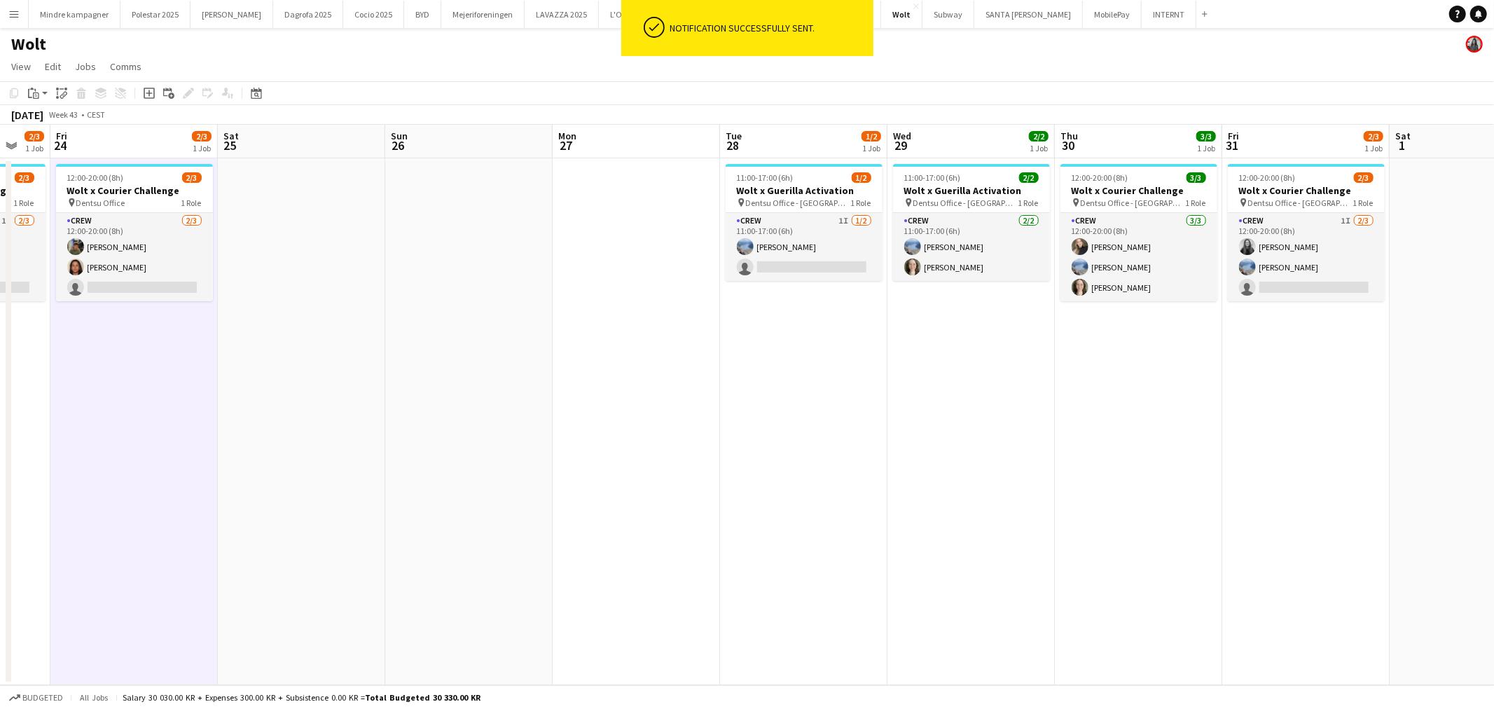
drag, startPoint x: 939, startPoint y: 495, endPoint x: 921, endPoint y: 495, distance: 18.2
click at [921, 495] on app-calendar-viewport "Tue 21 1/2 1 Job Wed 22 2/2 1 Job Thu 23 2/3 1 Job Fri 24 2/3 1 Job Sat 25 Sun …" at bounding box center [747, 405] width 1494 height 560
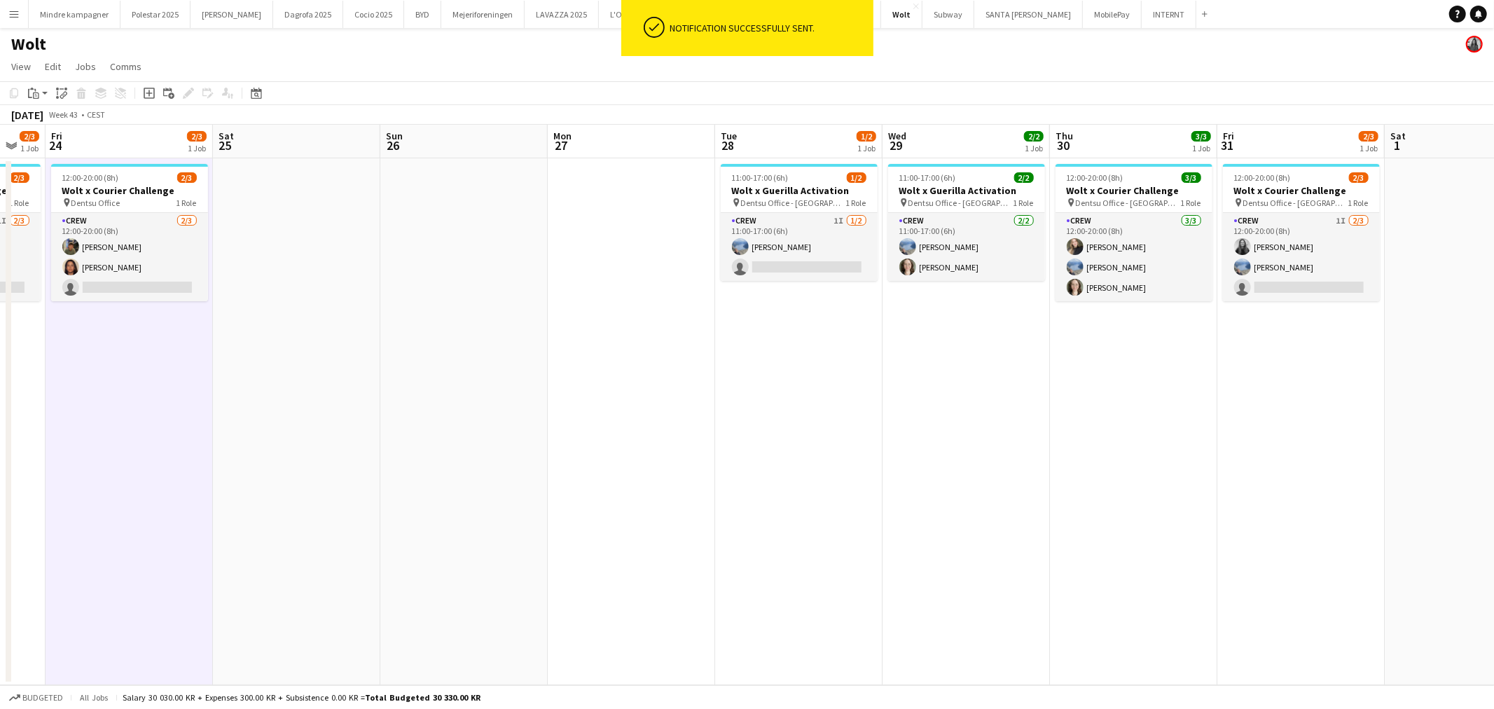
drag, startPoint x: 1096, startPoint y: 494, endPoint x: 942, endPoint y: 505, distance: 154.4
click at [827, 528] on app-calendar-viewport "Tue 21 1/2 1 Job Wed 22 2/2 1 Job Thu 23 2/3 1 Job Fri 24 2/3 1 Job Sat 25 Sun …" at bounding box center [747, 405] width 1494 height 560
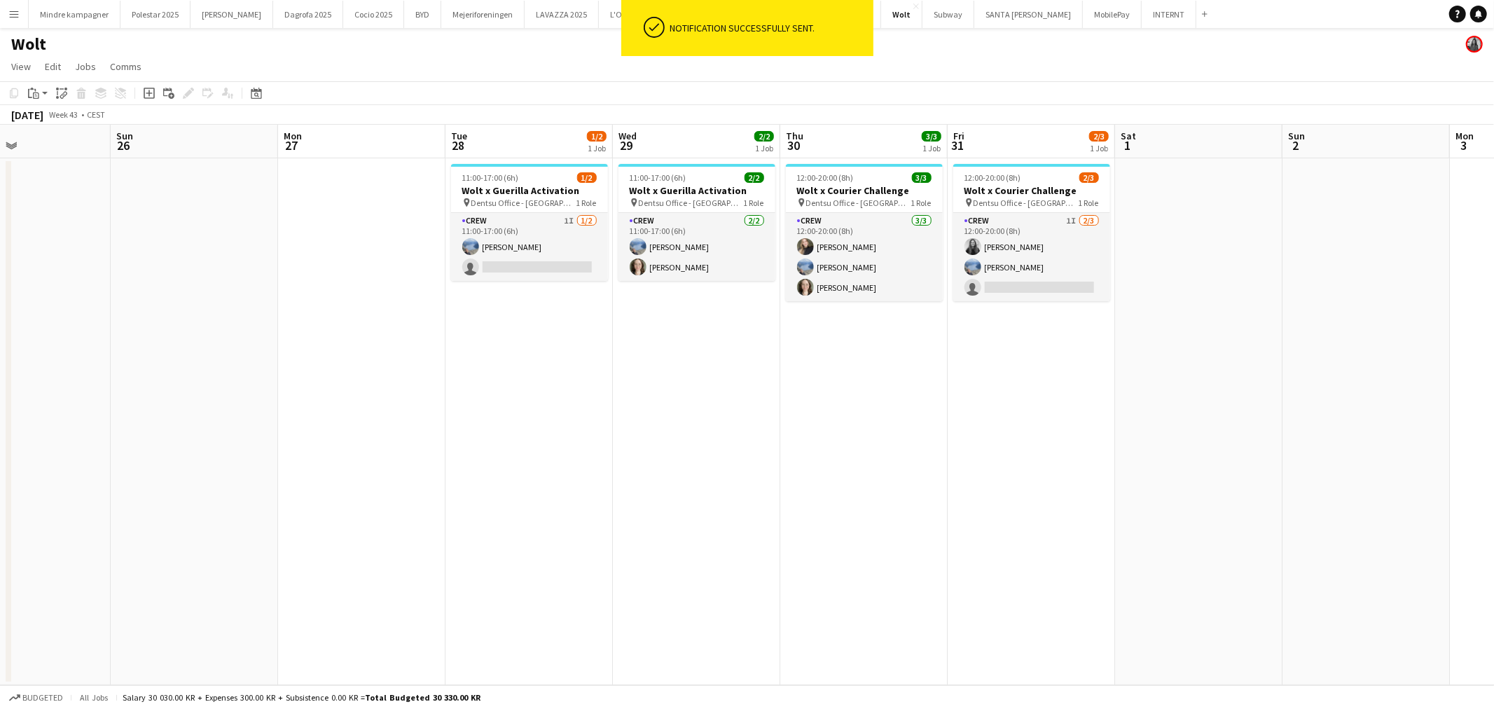
drag, startPoint x: 1123, startPoint y: 501, endPoint x: 1083, endPoint y: 514, distance: 41.9
click at [1085, 514] on app-calendar-viewport "Wed 22 2/2 1 Job Thu 23 2/3 1 Job Fri 24 2/3 1 Job Sat 25 Sun 26 Mon 27 Tue 28 …" at bounding box center [747, 405] width 1494 height 560
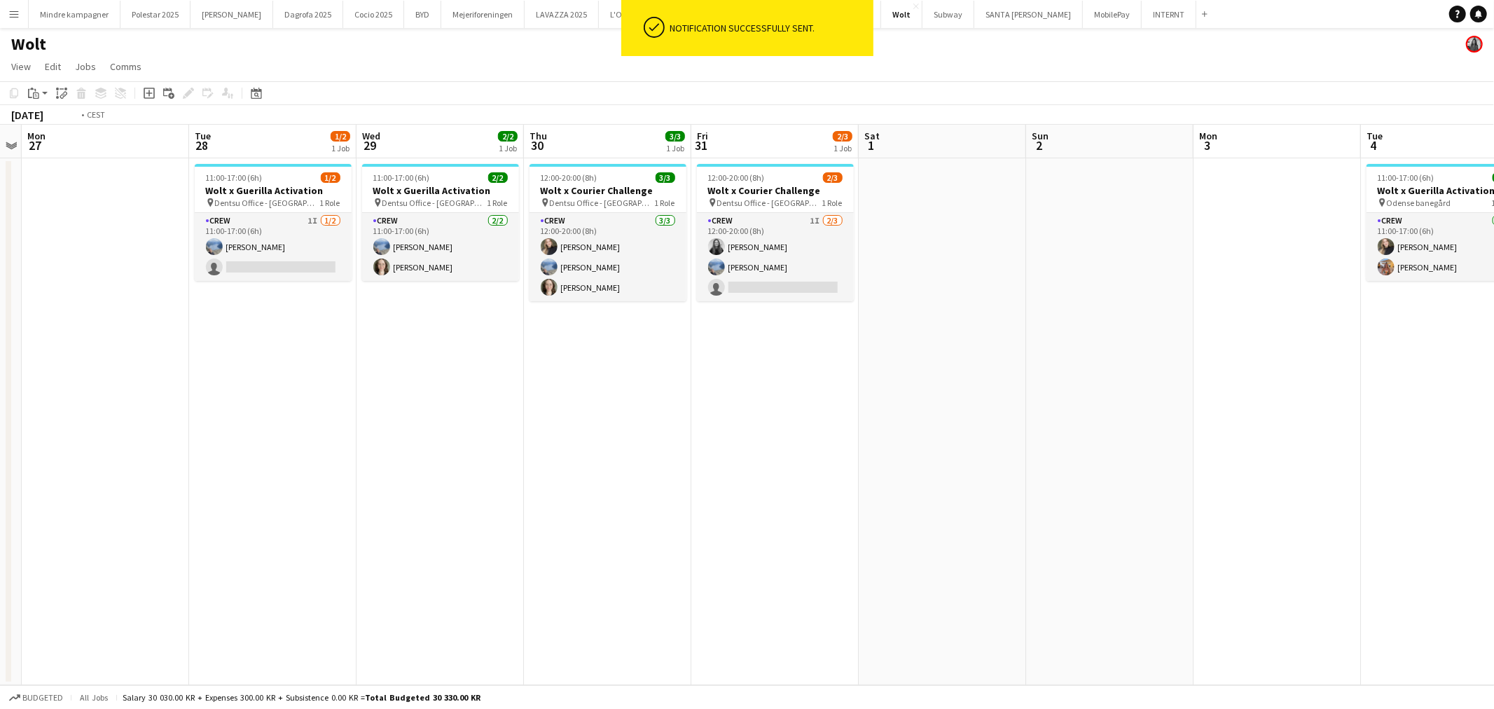
drag, startPoint x: 889, startPoint y: 539, endPoint x: 716, endPoint y: 542, distance: 173.0
click at [733, 542] on app-calendar-viewport "Fri 24 2/3 1 Job Sat 25 Sun 26 Mon 27 Tue 28 1/2 1 Job Wed 29 2/2 1 Job Thu 30 …" at bounding box center [747, 405] width 1494 height 560
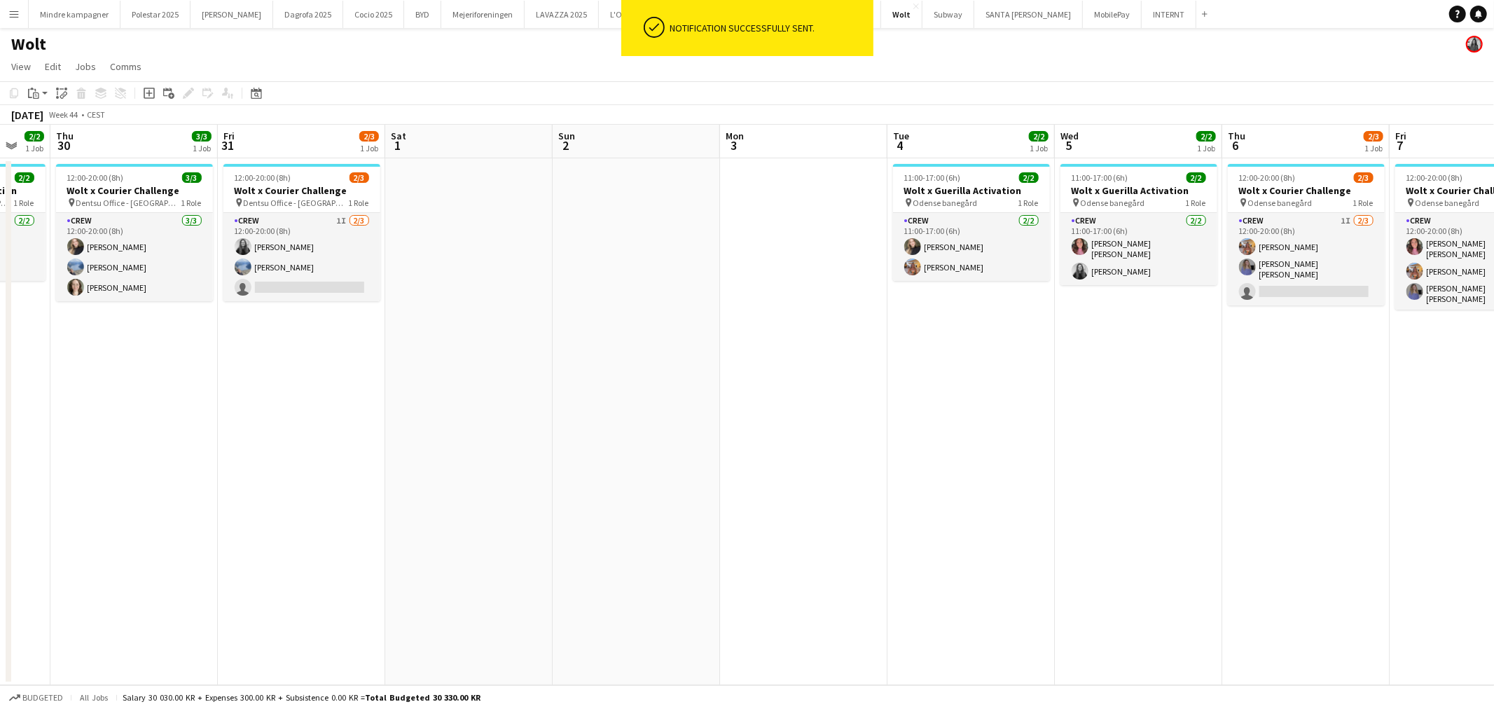
drag, startPoint x: 1088, startPoint y: 525, endPoint x: 817, endPoint y: 550, distance: 272.8
click at [817, 552] on app-calendar-viewport "Sun 26 Mon 27 Tue 28 1/2 1 Job Wed 29 2/2 1 Job Thu 30 3/3 1 Job Fri 31 2/3 1 J…" at bounding box center [747, 405] width 1494 height 560
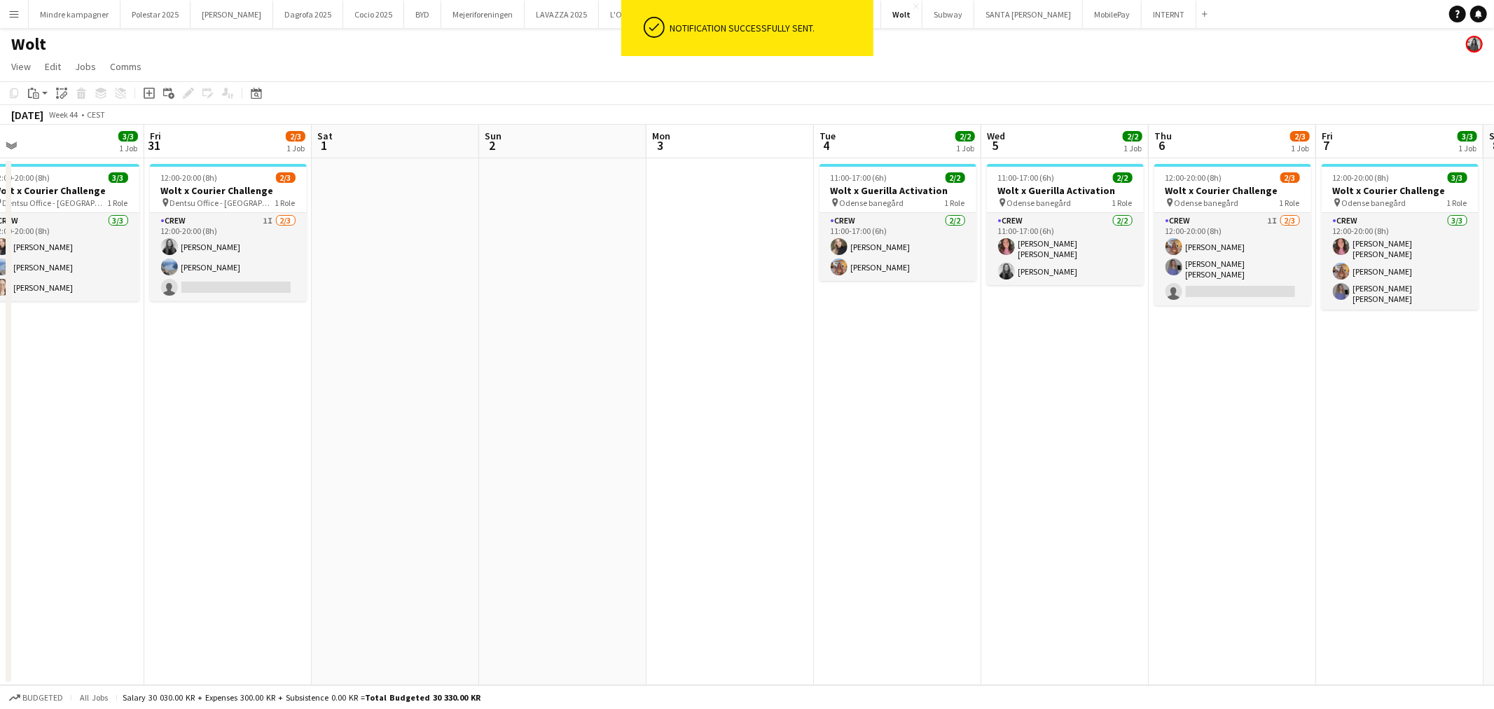
drag, startPoint x: 980, startPoint y: 534, endPoint x: 947, endPoint y: 542, distance: 34.5
click at [947, 542] on app-calendar-viewport "Mon 27 Tue 28 1/2 1 Job Wed 29 2/2 1 Job Thu 30 3/3 1 Job Fri 31 2/3 1 Job Sat …" at bounding box center [747, 405] width 1494 height 560
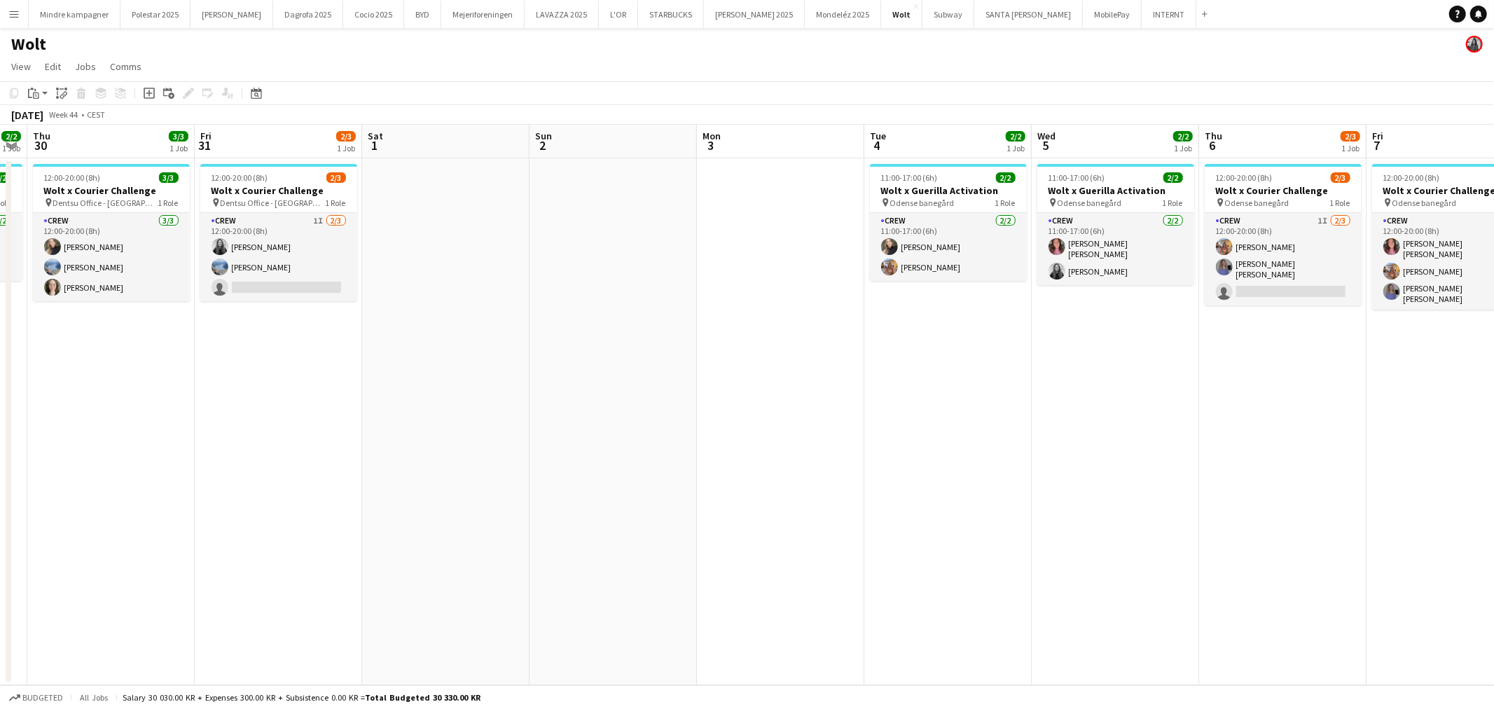
drag, startPoint x: 1174, startPoint y: 529, endPoint x: 1056, endPoint y: 547, distance: 118.9
click at [1056, 547] on app-calendar-viewport "Mon 27 Tue 28 1/2 1 Job Wed 29 2/2 1 Job Thu 30 3/3 1 Job Fri 31 2/3 1 Job Sat …" at bounding box center [747, 405] width 1494 height 560
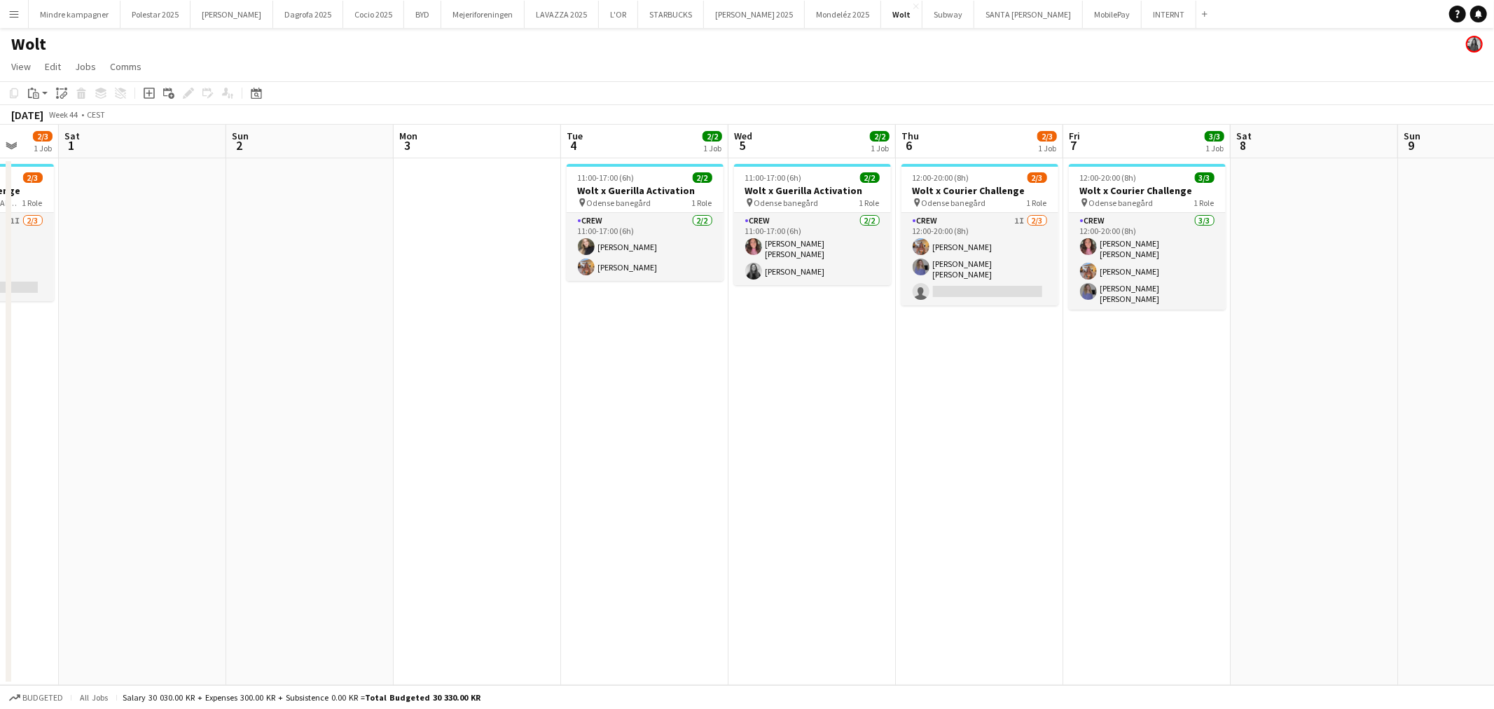
drag, startPoint x: 1125, startPoint y: 535, endPoint x: 1007, endPoint y: 543, distance: 118.6
click at [1007, 543] on app-calendar-viewport "Wed 29 2/2 1 Job Thu 30 3/3 1 Job Fri 31 2/3 1 Job Sat 1 Sun 2 Mon 3 Tue 4 2/2 …" at bounding box center [747, 405] width 1494 height 560
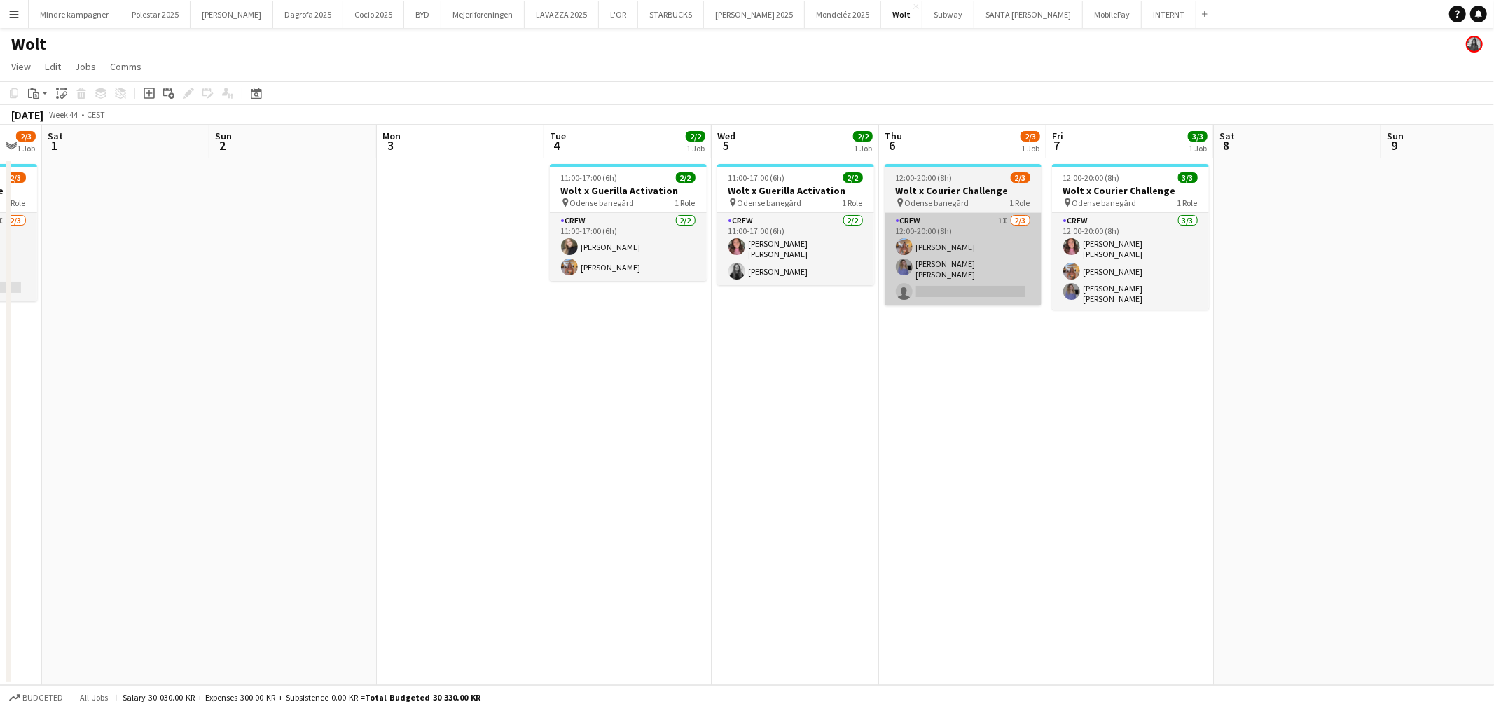
click at [985, 290] on app-card-role "Crew 1I [DATE] 12:00-20:00 (8h) [PERSON_NAME] [PERSON_NAME] [PERSON_NAME] singl…" at bounding box center [962, 259] width 157 height 92
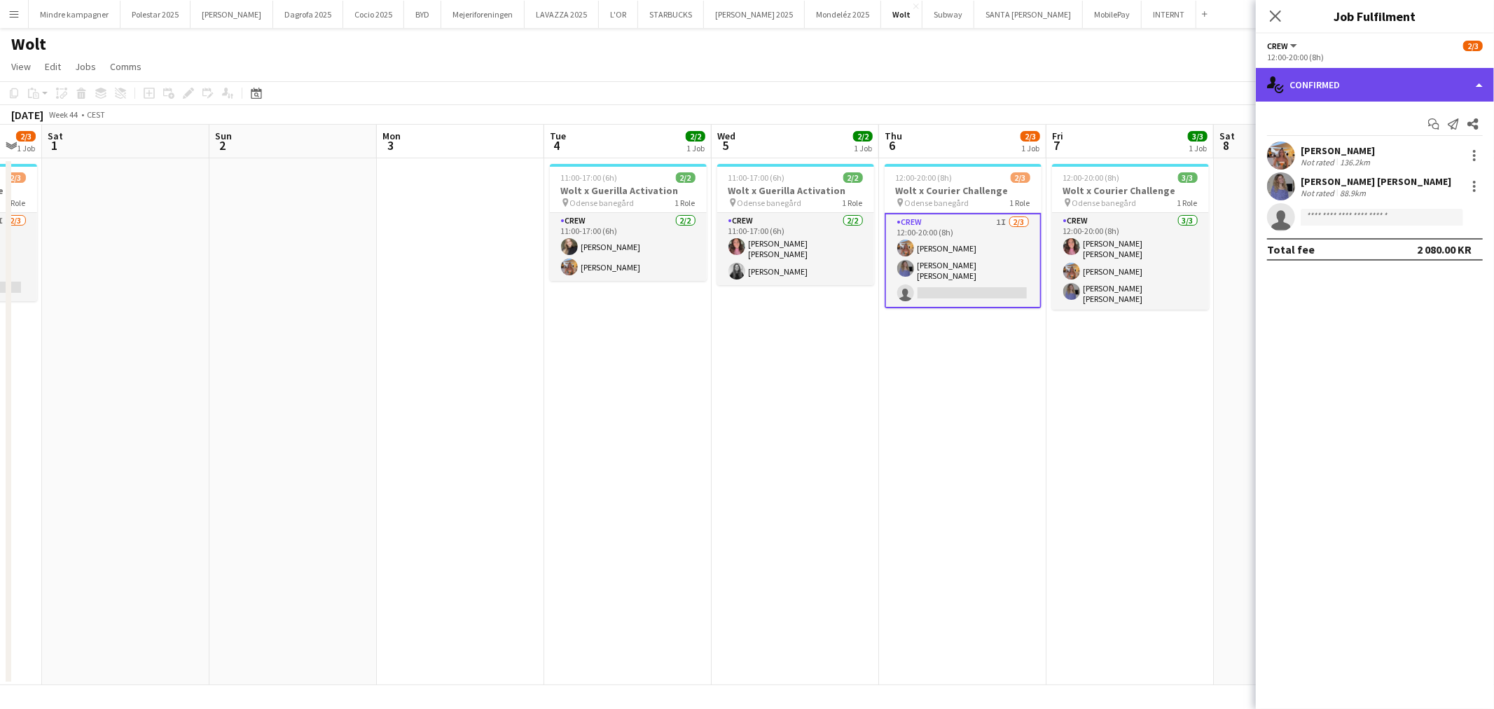
click at [1338, 85] on div "single-neutral-actions-check-2 Confirmed" at bounding box center [1375, 85] width 238 height 34
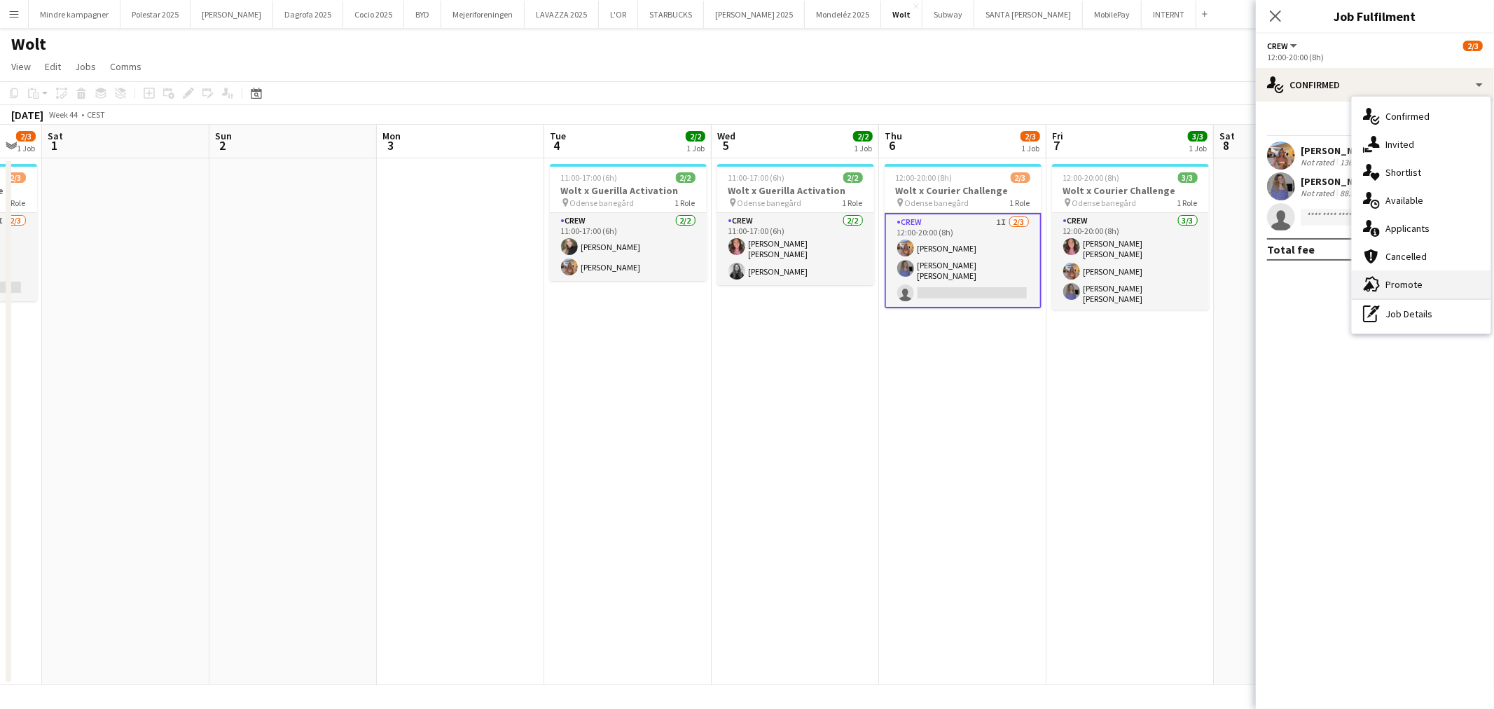
click at [1406, 281] on span "Promote" at bounding box center [1403, 284] width 37 height 13
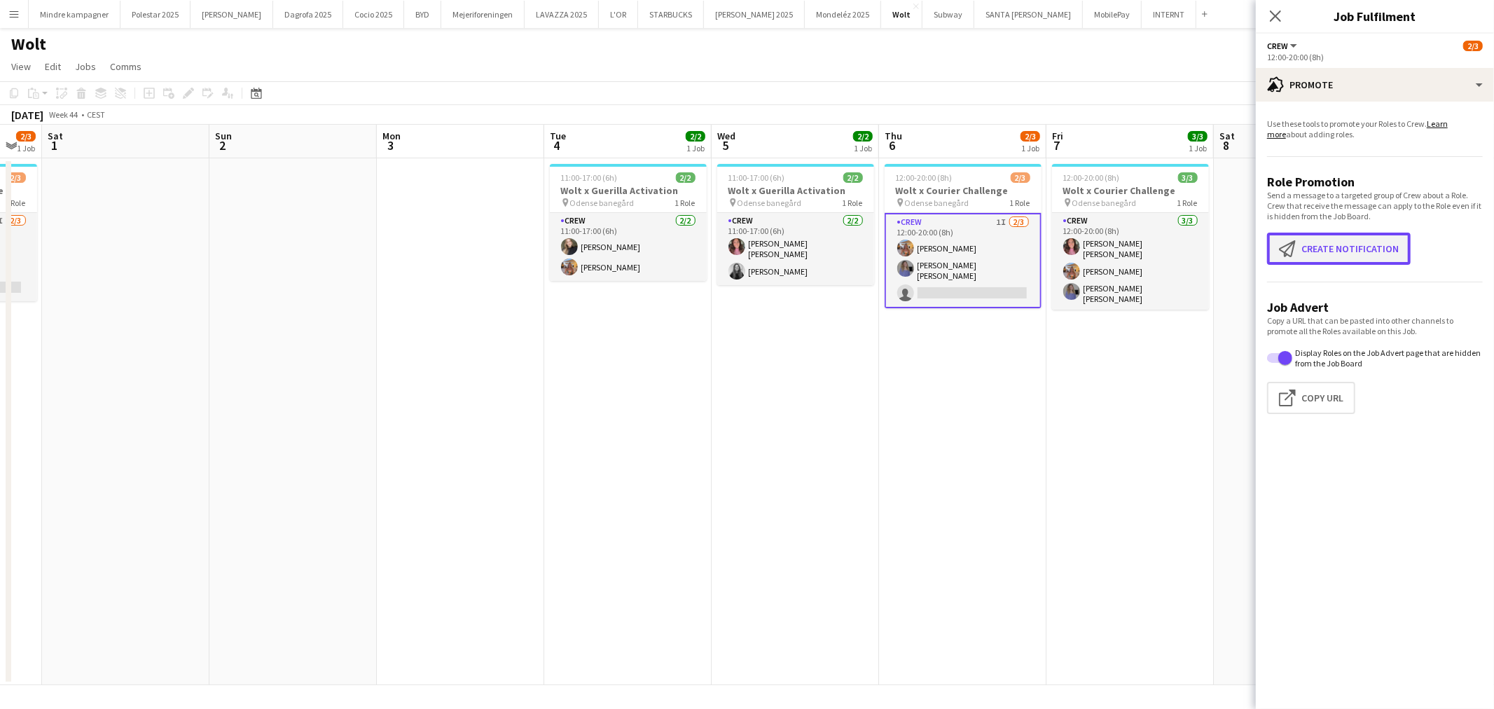
click at [1348, 246] on button "Create notification Create notification" at bounding box center [1339, 249] width 144 height 32
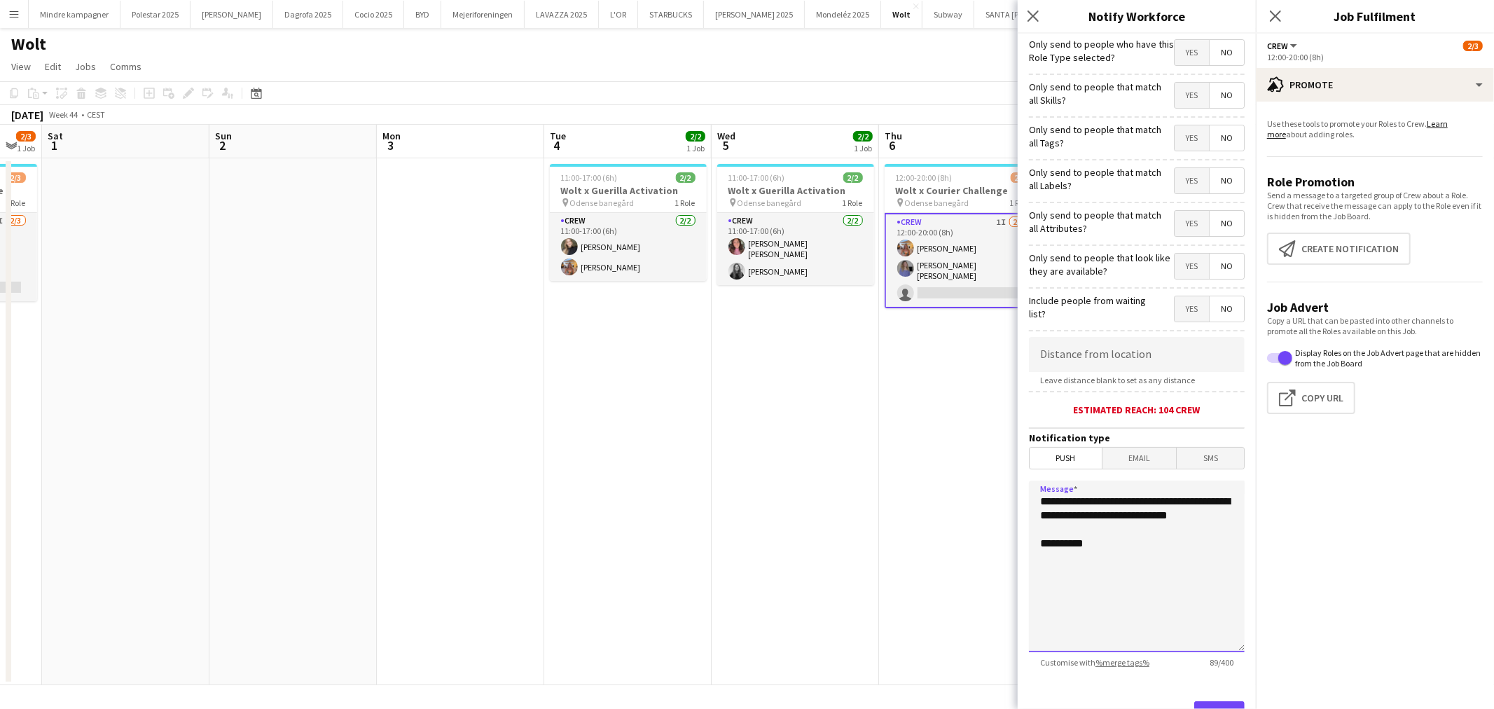
drag, startPoint x: 1109, startPoint y: 531, endPoint x: 971, endPoint y: 476, distance: 147.7
click at [971, 476] on body "Menu Boards Boards Boards All jobs Status Workforce Workforce My Workforce Recr…" at bounding box center [747, 354] width 1494 height 709
type textarea "**********"
click at [964, 467] on app-date-cell "12:00-20:00 (8h) 2/3 Wolt x Courier Challenge pin Odense banegård 1 Role Crew 1…" at bounding box center [962, 421] width 167 height 527
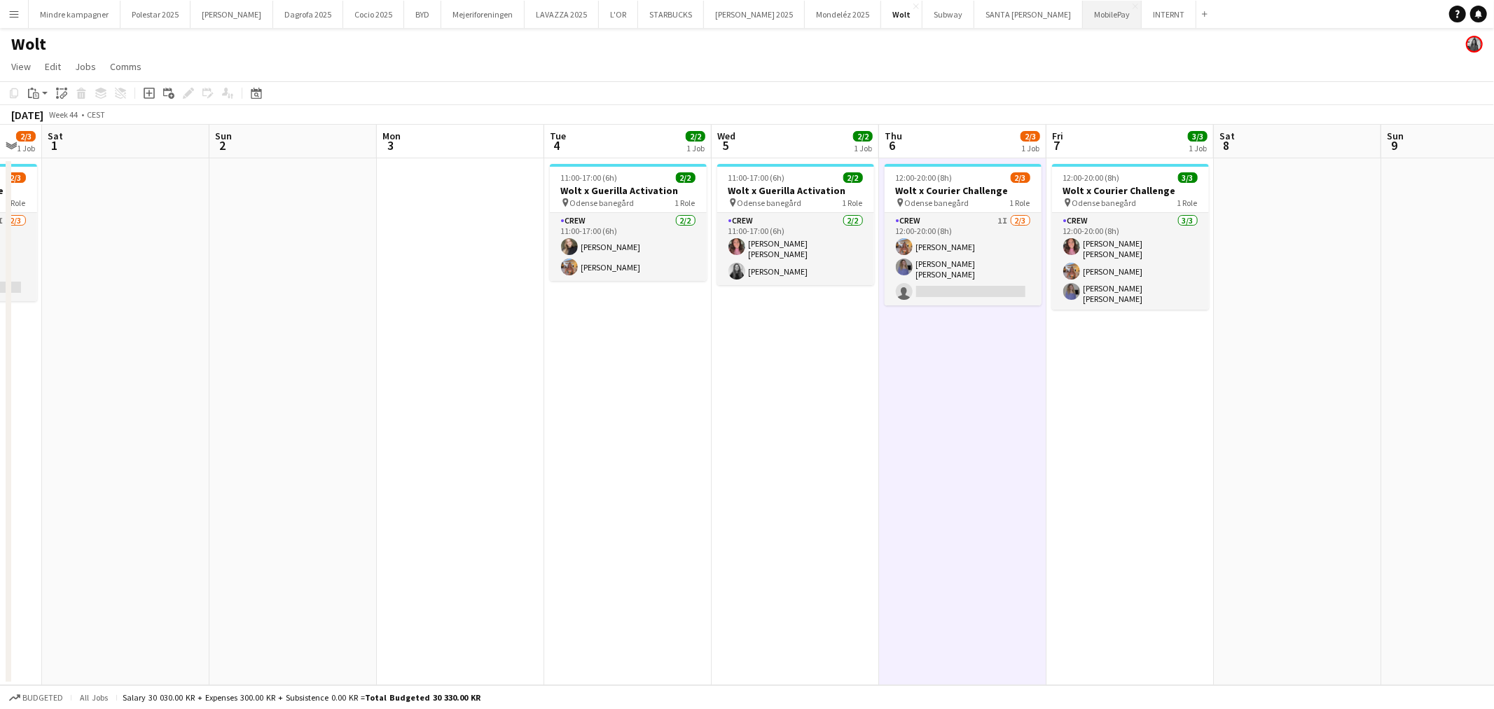
click at [1083, 14] on button "MobilePay Close" at bounding box center [1112, 14] width 59 height 27
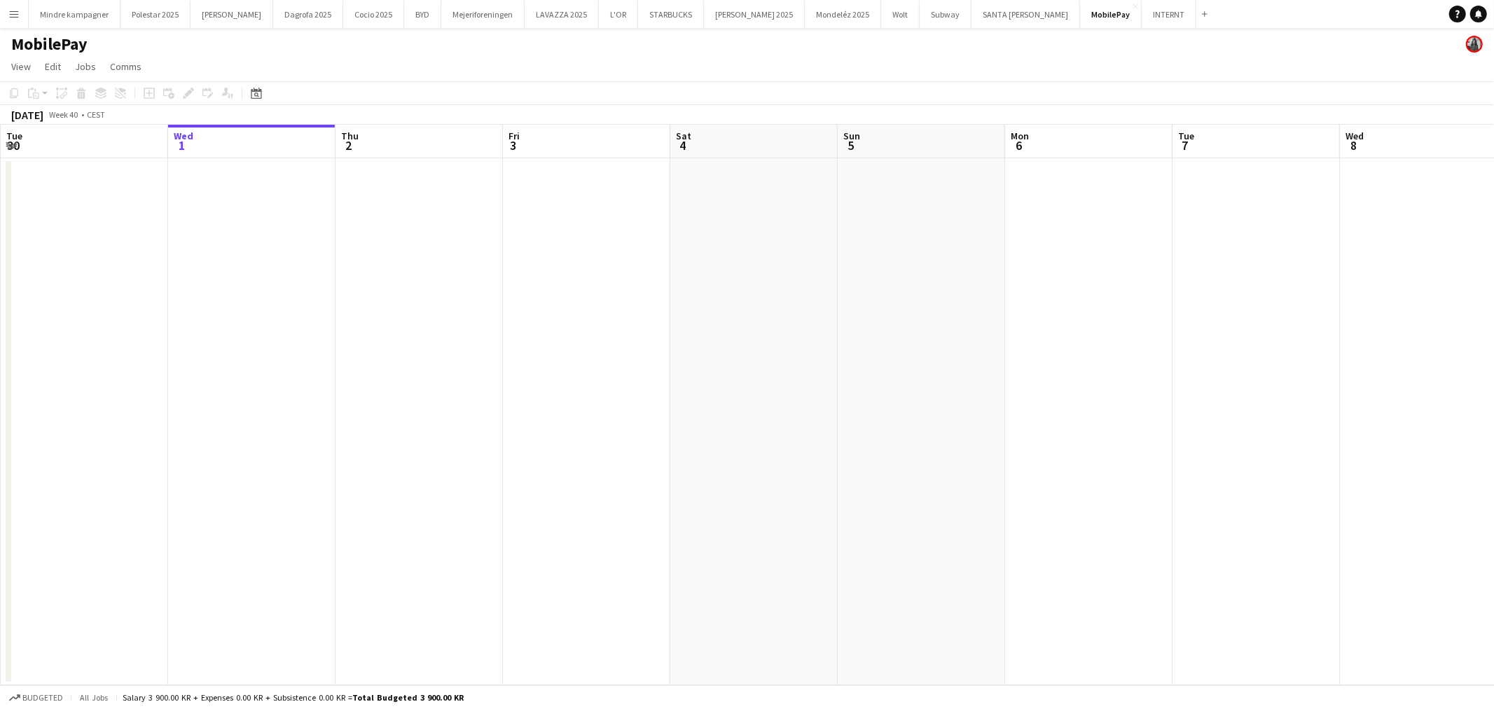
drag, startPoint x: 1105, startPoint y: 373, endPoint x: 733, endPoint y: 389, distance: 372.9
click at [734, 389] on app-calendar-viewport "Sun 28 Mon 29 Tue 30 Wed 1 Thu 2 Fri 3 Sat 4 Sun 5 Mon 6 Tue 7 Wed 8 Thu 9 Fri …" at bounding box center [747, 405] width 1494 height 560
drag, startPoint x: 915, startPoint y: 395, endPoint x: 698, endPoint y: 408, distance: 216.8
click at [698, 408] on app-calendar-viewport "Tue 30 Wed 1 Thu 2 Fri 3 Sat 4 Sun 5 Mon 6 Tue 7 Wed 8 Thu 9 Fri 10 Sat 11 Sun …" at bounding box center [747, 405] width 1494 height 560
drag, startPoint x: 873, startPoint y: 406, endPoint x: 1113, endPoint y: 411, distance: 240.3
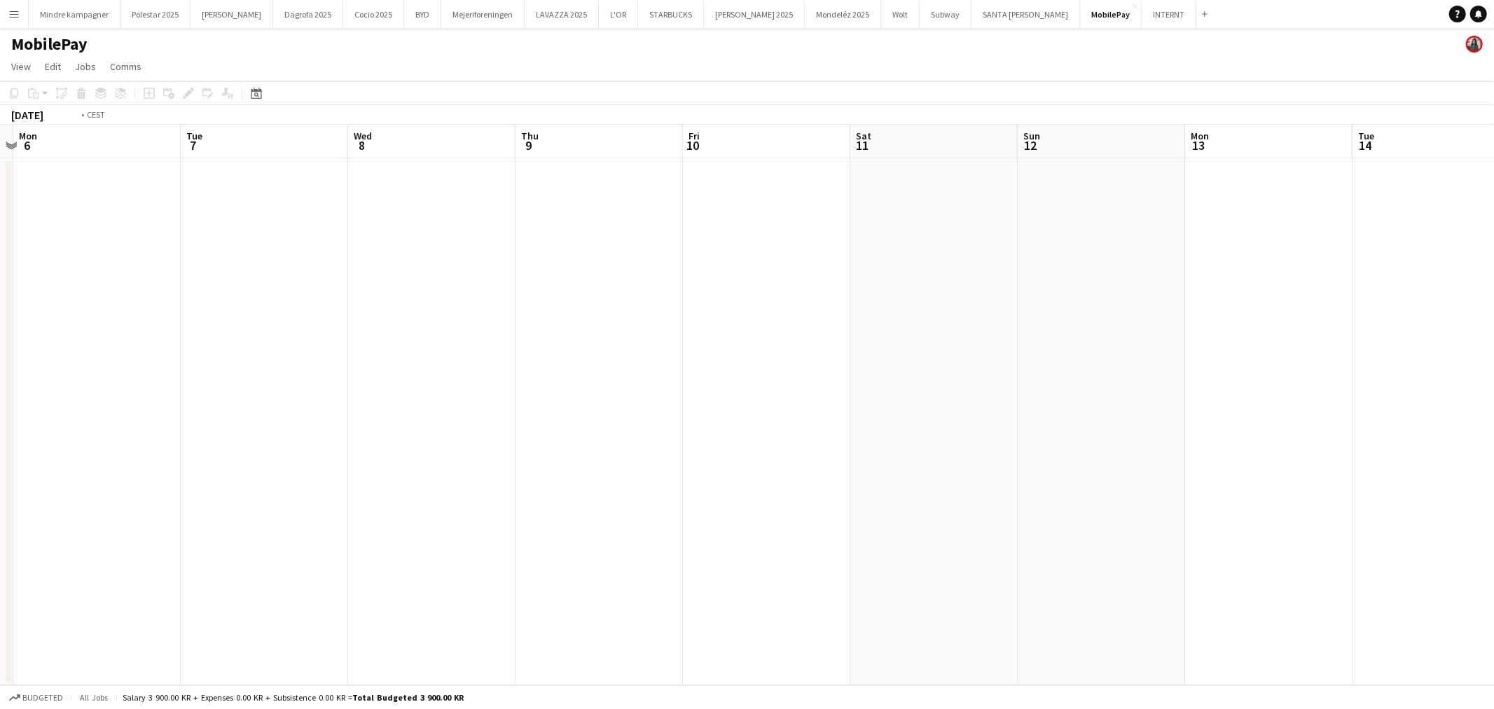
click at [737, 422] on app-calendar-viewport "Fri 3 Sat 4 Sun 5 Mon 6 Tue 7 Wed 8 Thu 9 Fri 10 Sat 11 Sun 12 Mon 13 Tue 14 We…" at bounding box center [747, 405] width 1494 height 560
drag, startPoint x: 1113, startPoint y: 411, endPoint x: 774, endPoint y: 436, distance: 340.5
click at [772, 436] on app-calendar-viewport "Sun 5 Mon 6 Tue 7 Wed 8 Thu 9 Fri 10 Sat 11 Sun 12 Mon 13 Tue 14 Wed 15 Thu 16 …" at bounding box center [747, 405] width 1494 height 560
drag, startPoint x: 1070, startPoint y: 429, endPoint x: 884, endPoint y: 436, distance: 186.4
click at [753, 446] on app-calendar-viewport "Mon 6 Tue 7 Wed 8 Thu 9 Fri 10 Sat 11 Sun 12 Mon 13 Tue 14 Wed 15 Thu 16 Fri 17…" at bounding box center [747, 405] width 1494 height 560
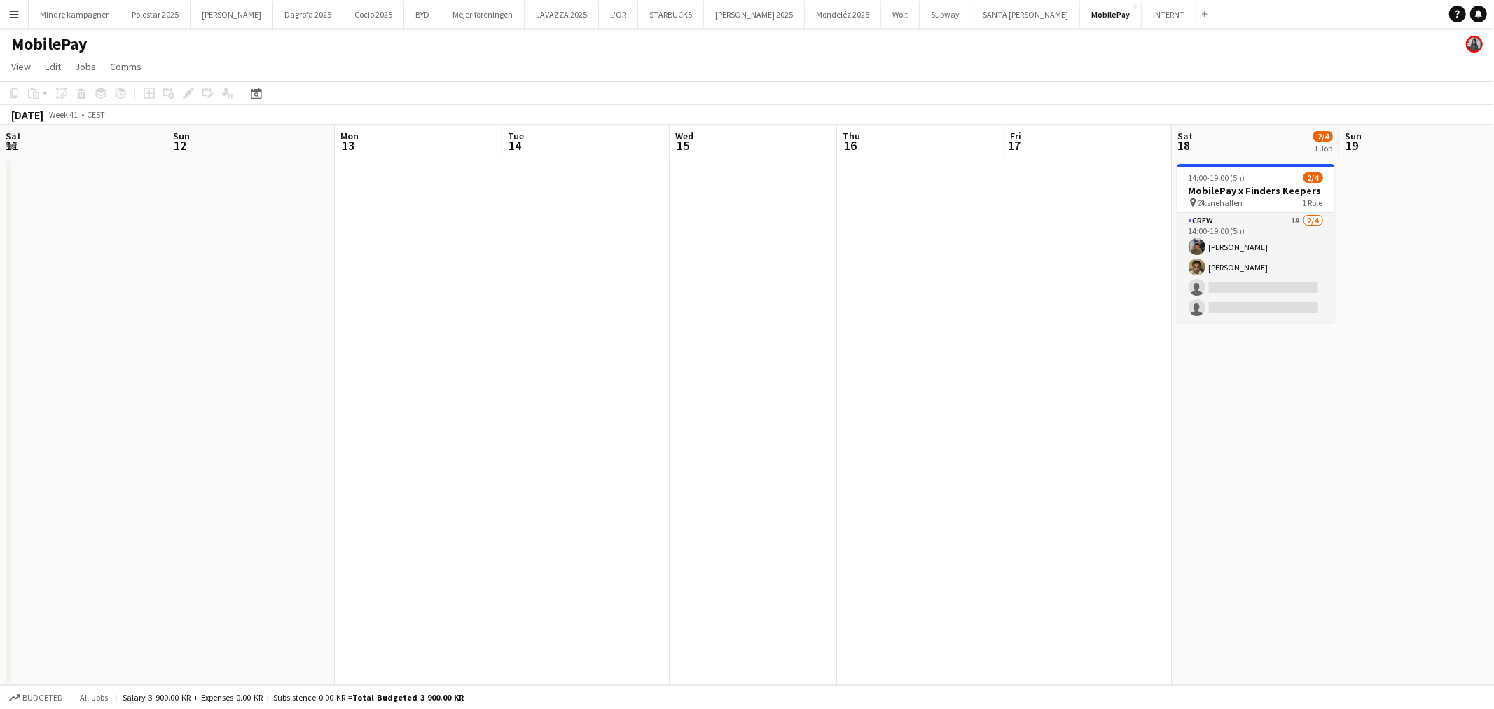
drag, startPoint x: 1106, startPoint y: 429, endPoint x: 971, endPoint y: 443, distance: 136.6
click at [971, 444] on app-calendar-viewport "Wed 8 Thu 9 Fri 10 Sat 11 Sun 12 Mon 13 Tue 14 Wed 15 Thu 16 Fri 17 Sat 18 2/4 …" at bounding box center [747, 405] width 1494 height 560
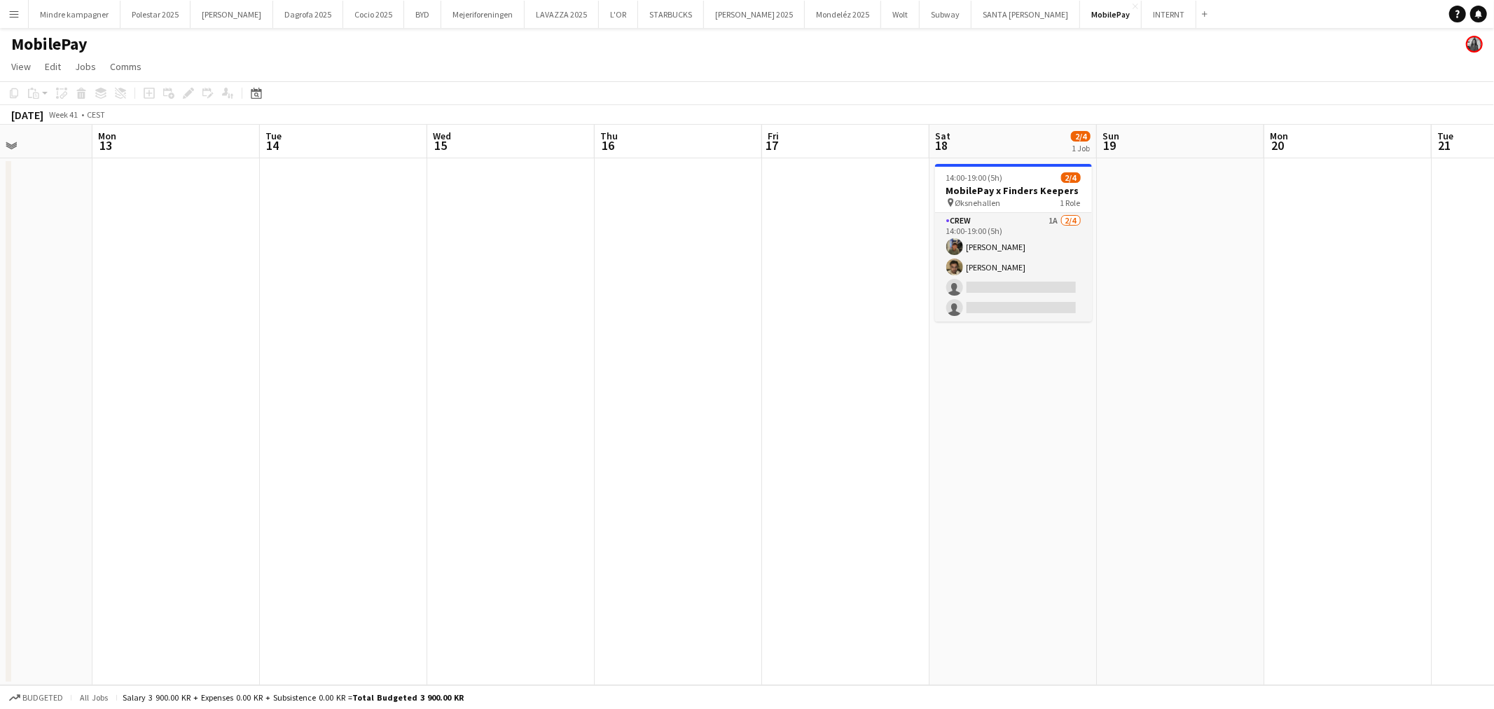
drag, startPoint x: 1093, startPoint y: 448, endPoint x: 1006, endPoint y: 462, distance: 88.0
click at [1006, 462] on app-calendar-viewport "Thu 9 Fri 10 Sat 11 Sun 12 Mon 13 Tue 14 Wed 15 Thu 16 Fri 17 Sat 18 2/4 1 Job …" at bounding box center [747, 405] width 1494 height 560
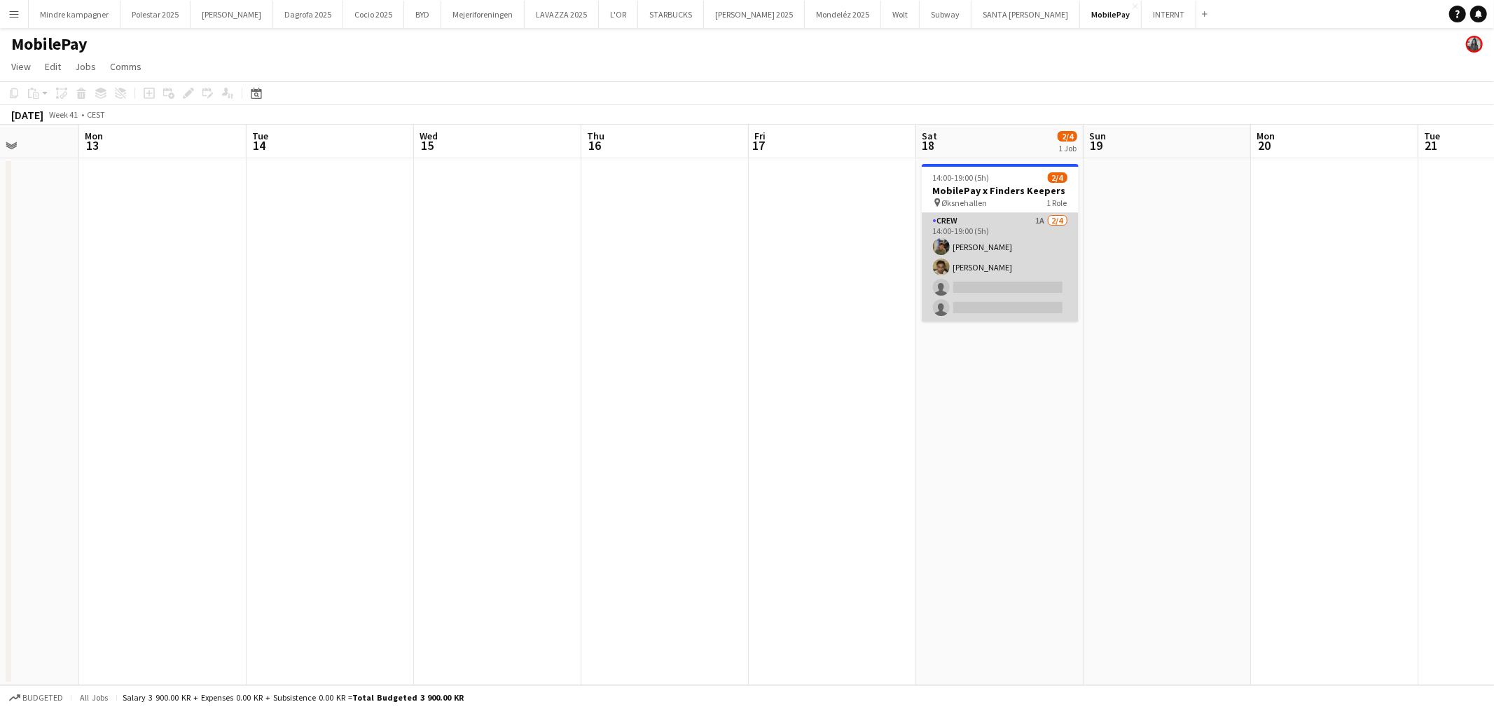
click at [1019, 262] on app-card-role "Crew 1A [DATE] 14:00-19:00 (5h) [PERSON_NAME] [PERSON_NAME] single-neutral-acti…" at bounding box center [1000, 267] width 157 height 109
